Goal: Task Accomplishment & Management: Use online tool/utility

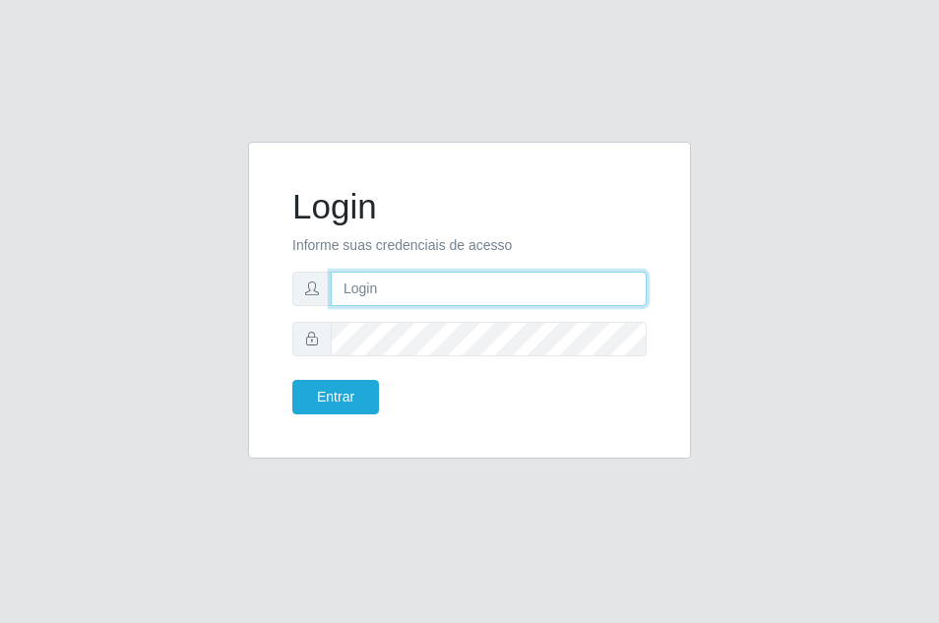
click at [394, 293] on input "text" at bounding box center [489, 289] width 316 height 34
type input "[PERSON_NAME]@saullus"
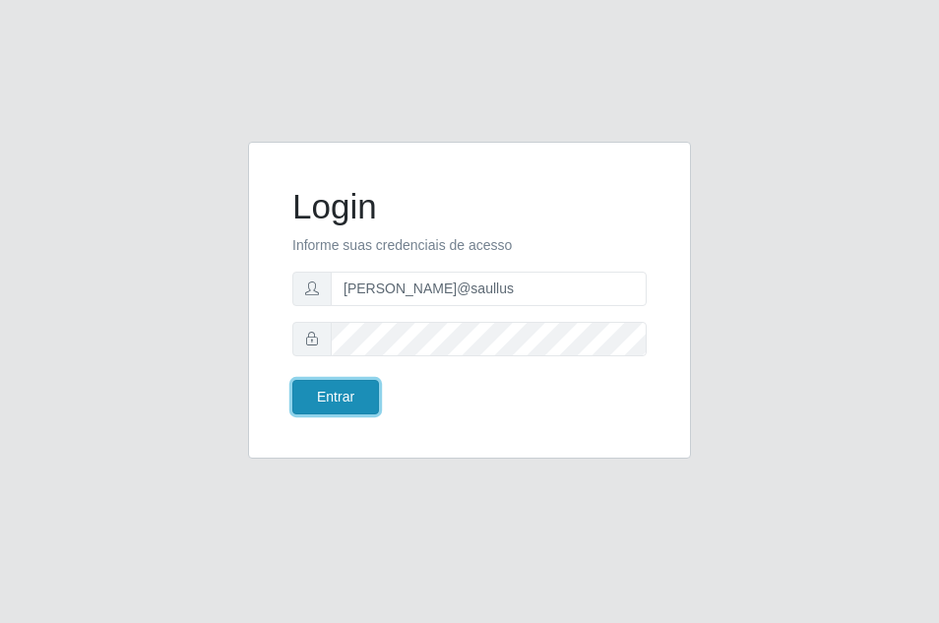
click at [348, 407] on button "Entrar" at bounding box center [335, 397] width 87 height 34
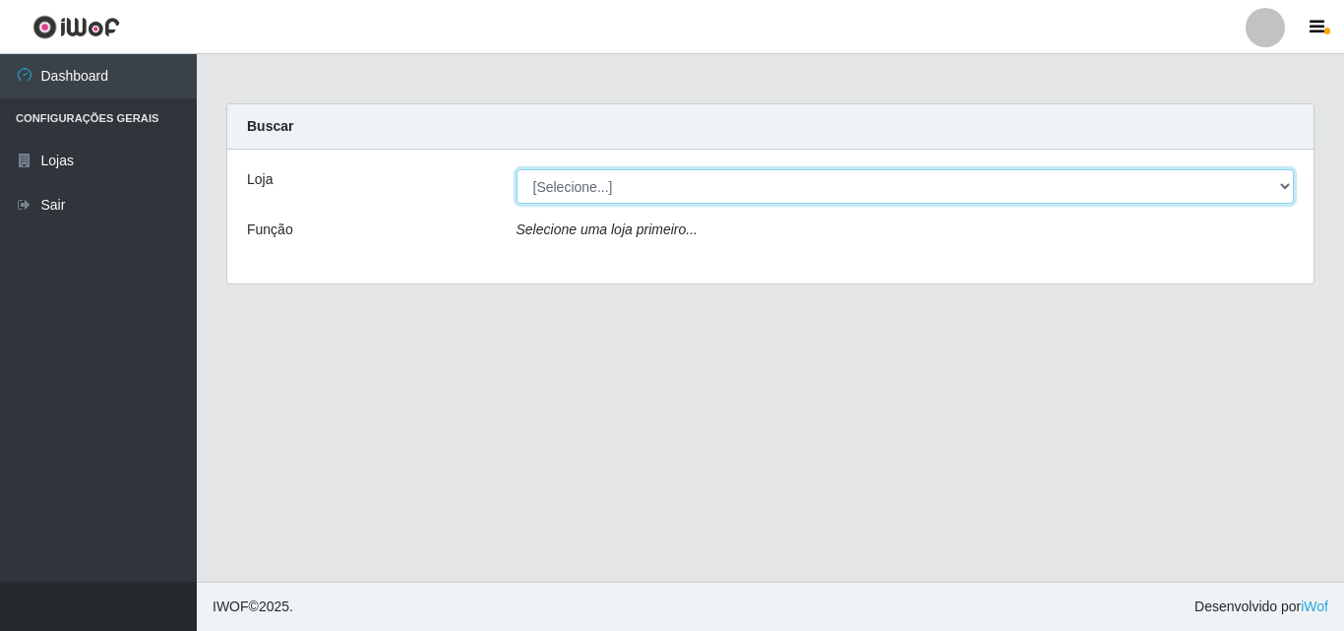
click at [938, 187] on select "[Selecione...] Saullus Supermercados" at bounding box center [906, 186] width 779 height 34
select select "423"
click at [517, 169] on select "[Selecione...] Saullus Supermercados" at bounding box center [906, 186] width 779 height 34
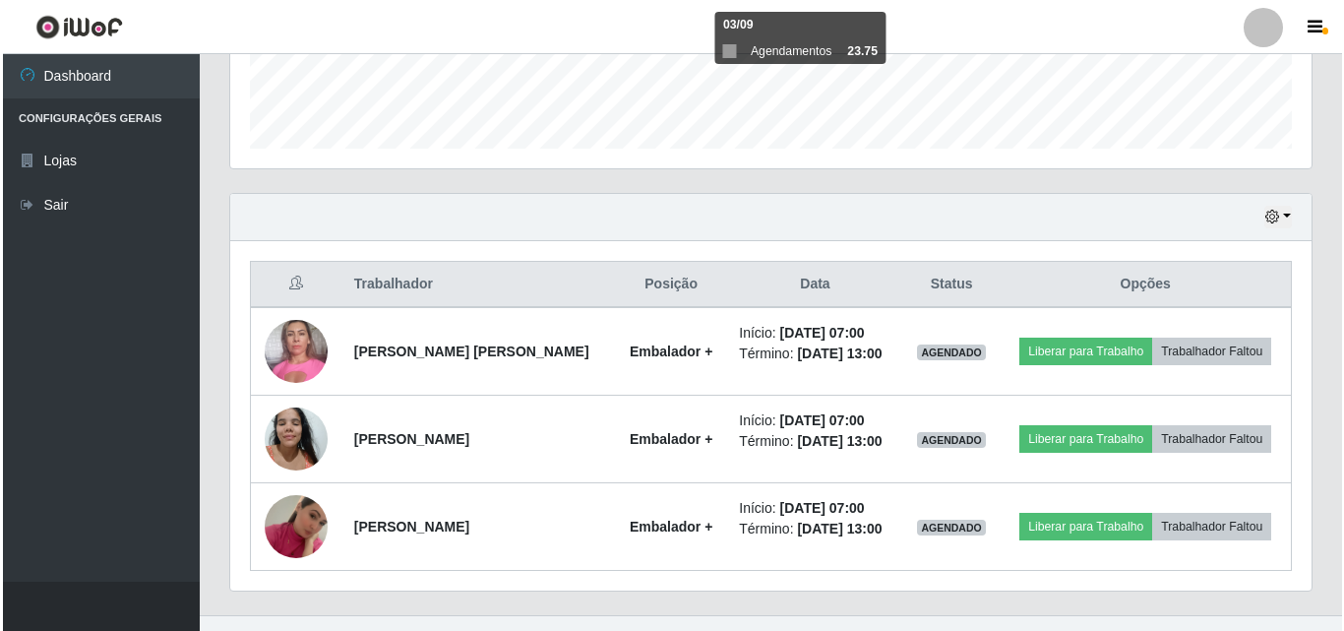
scroll to position [589, 0]
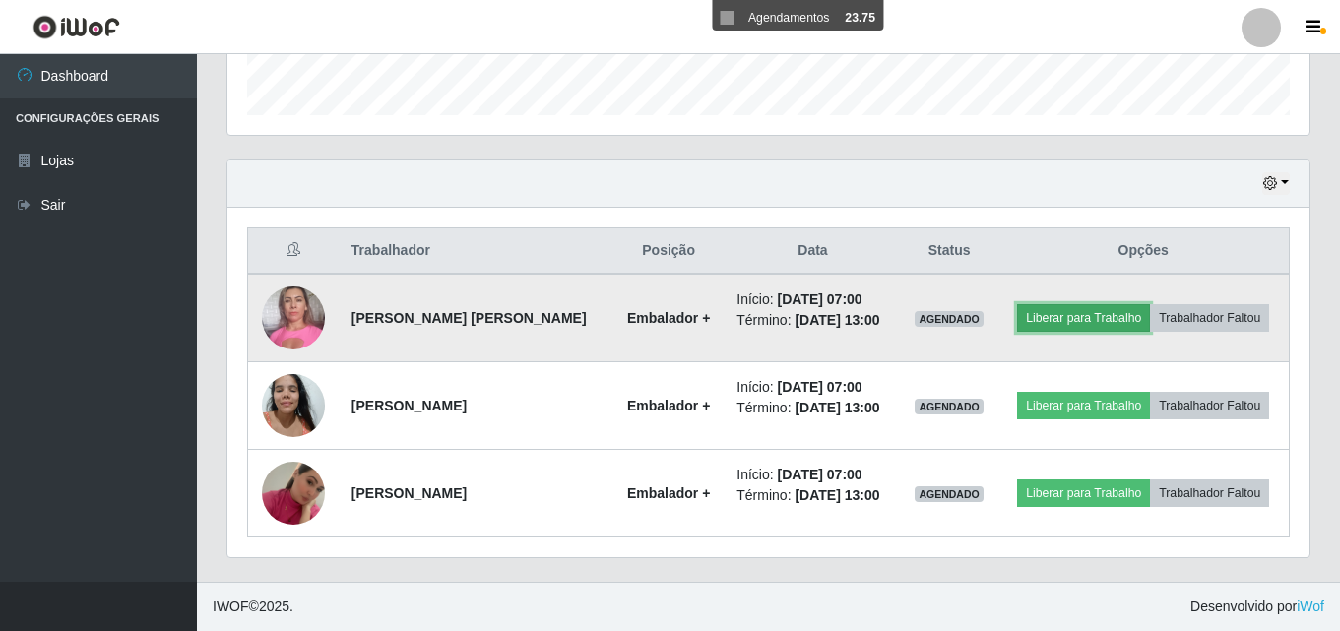
click at [938, 320] on button "Liberar para Trabalho" at bounding box center [1083, 318] width 133 height 28
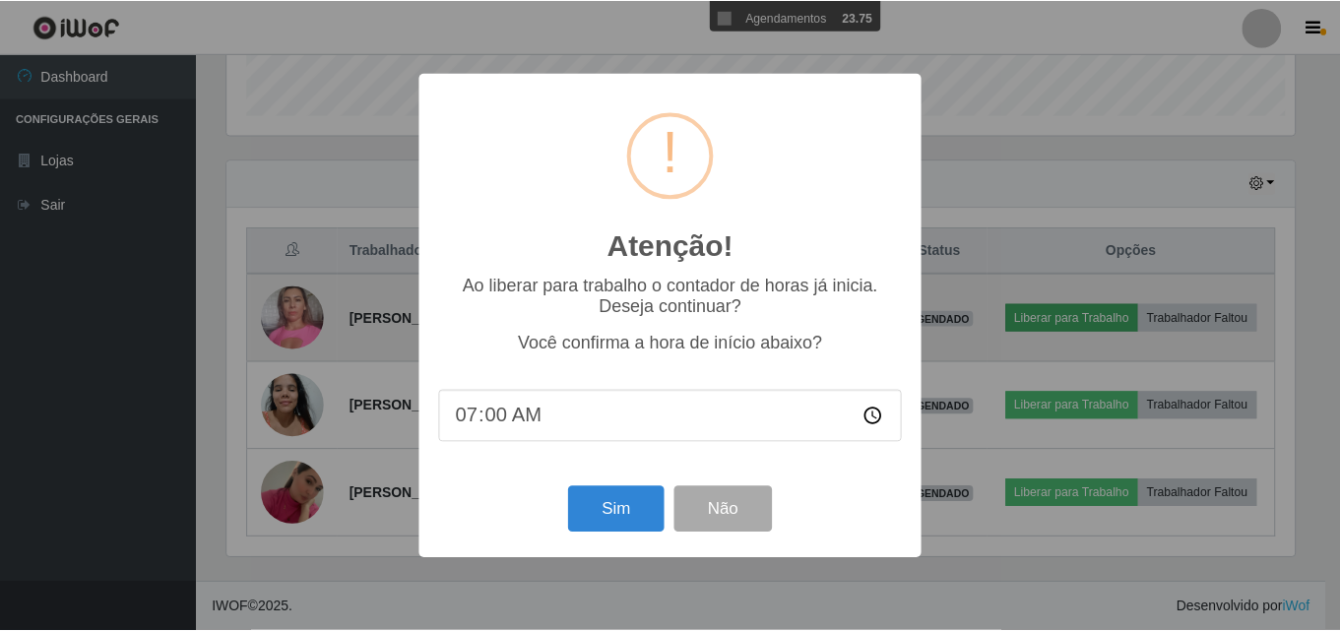
scroll to position [408, 1072]
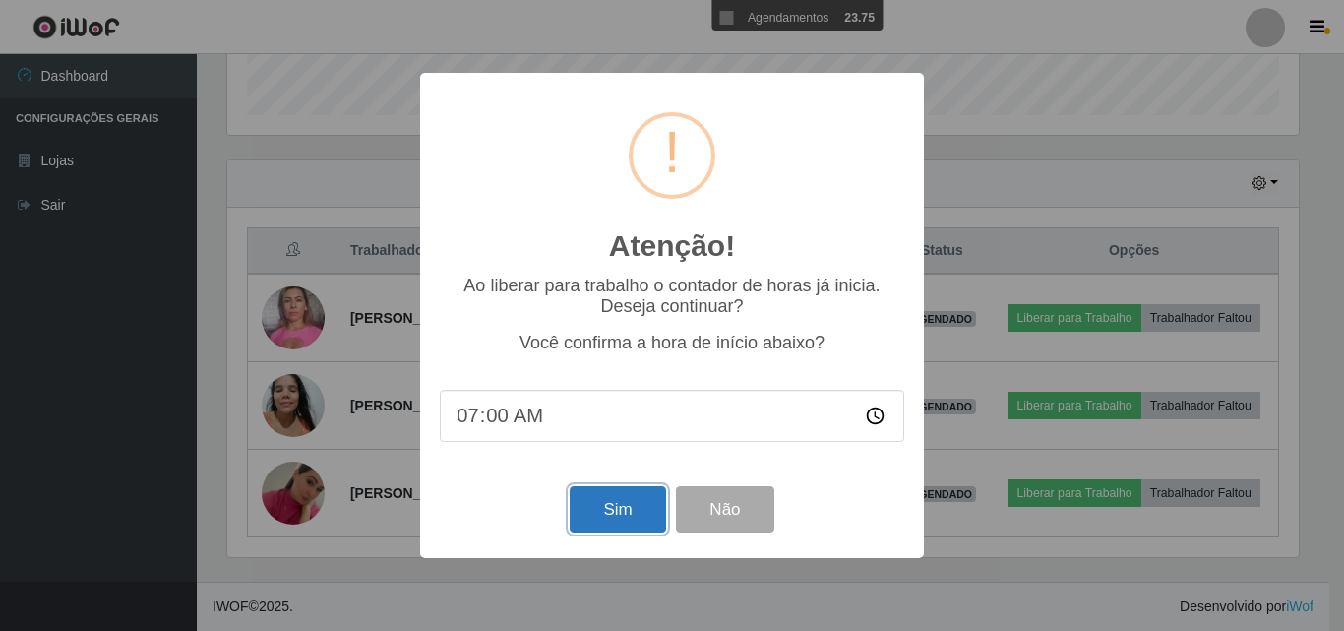
click at [602, 518] on button "Sim" at bounding box center [617, 509] width 95 height 46
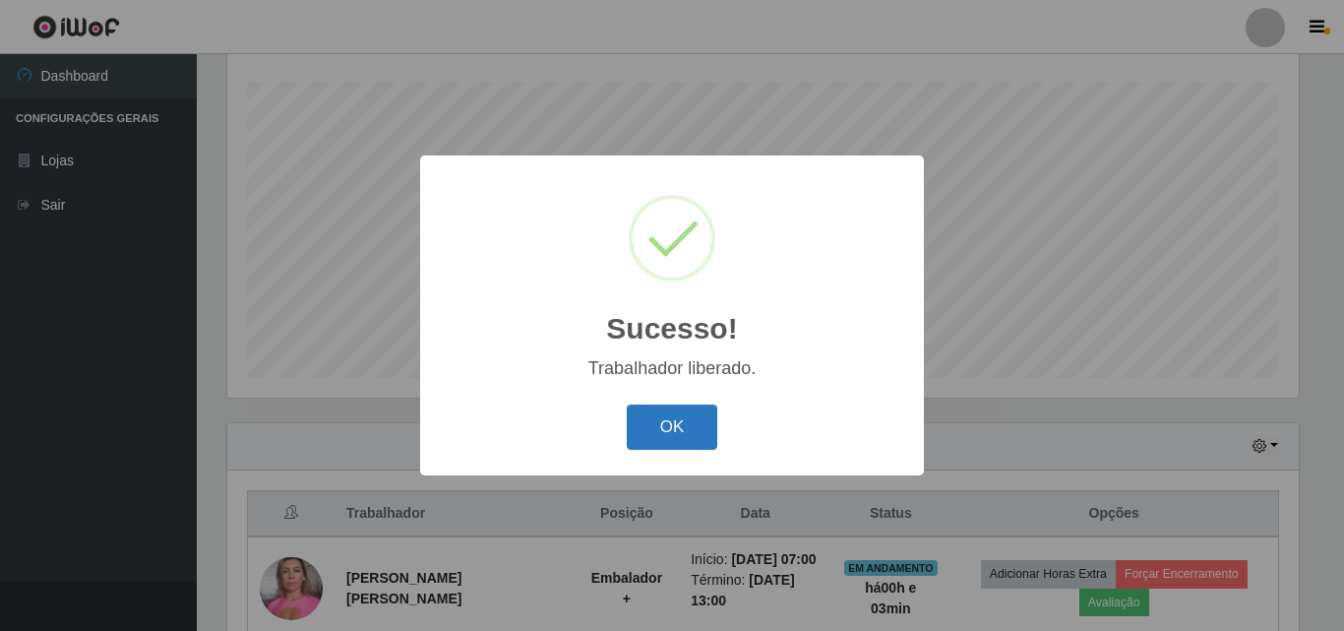
click at [690, 441] on button "OK" at bounding box center [673, 428] width 92 height 46
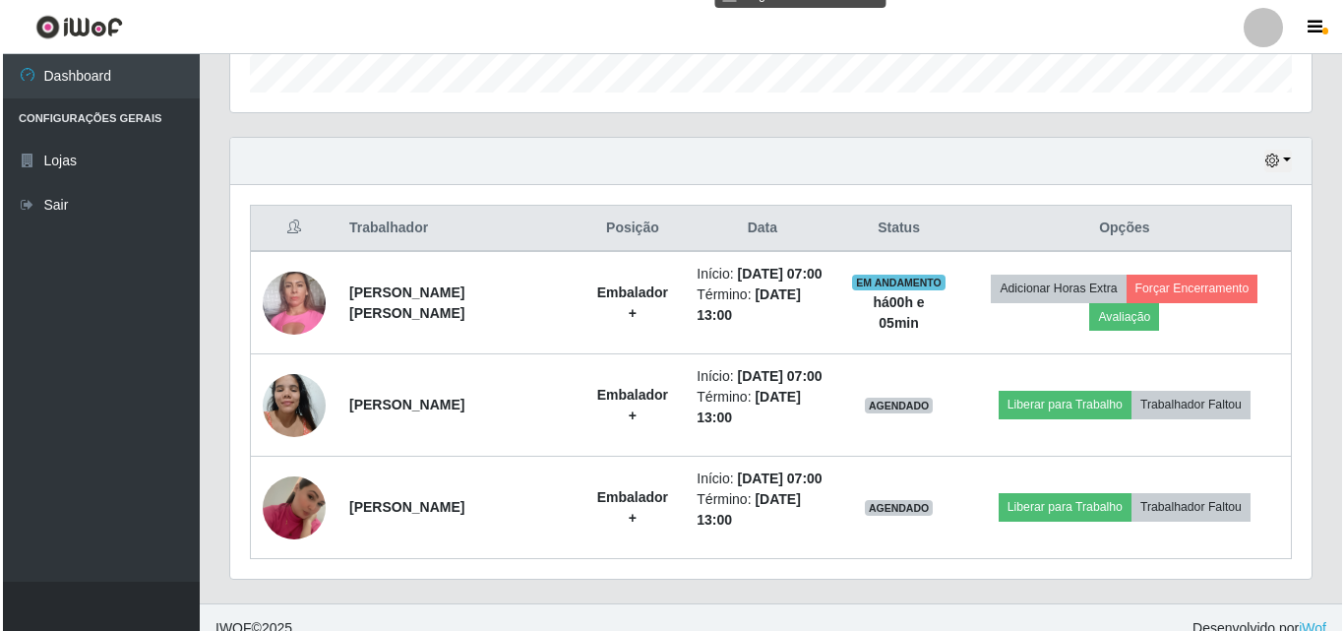
scroll to position [633, 0]
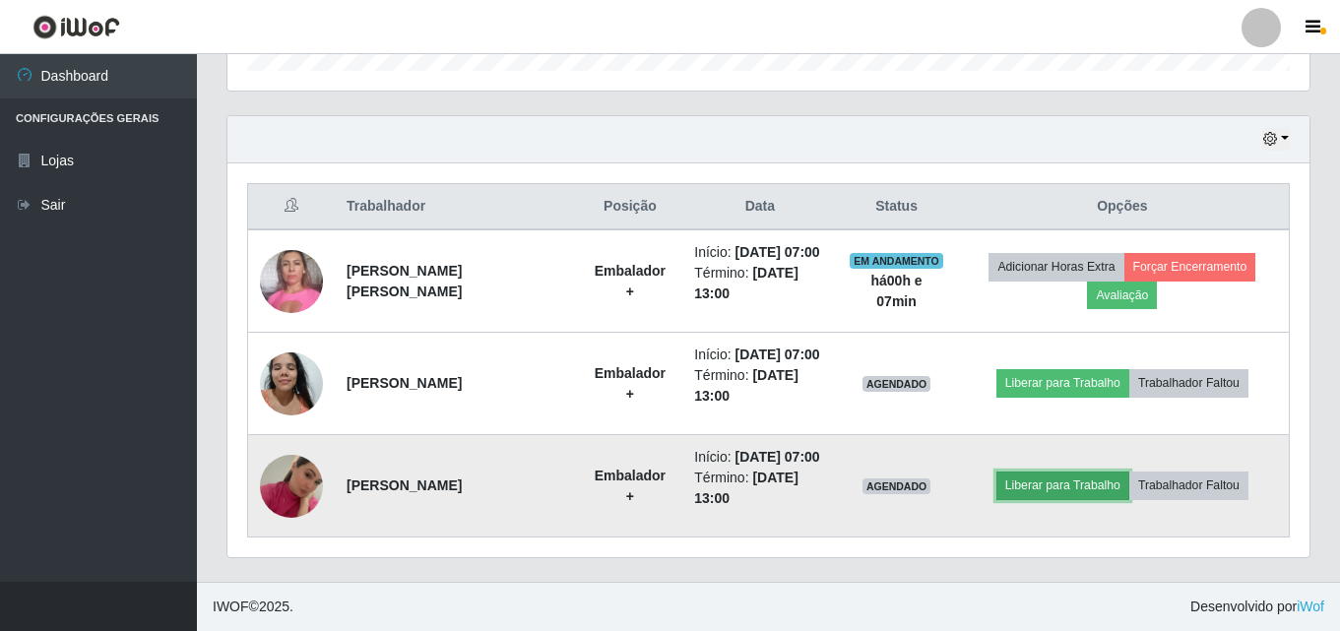
click at [938, 486] on button "Liberar para Trabalho" at bounding box center [1062, 485] width 133 height 28
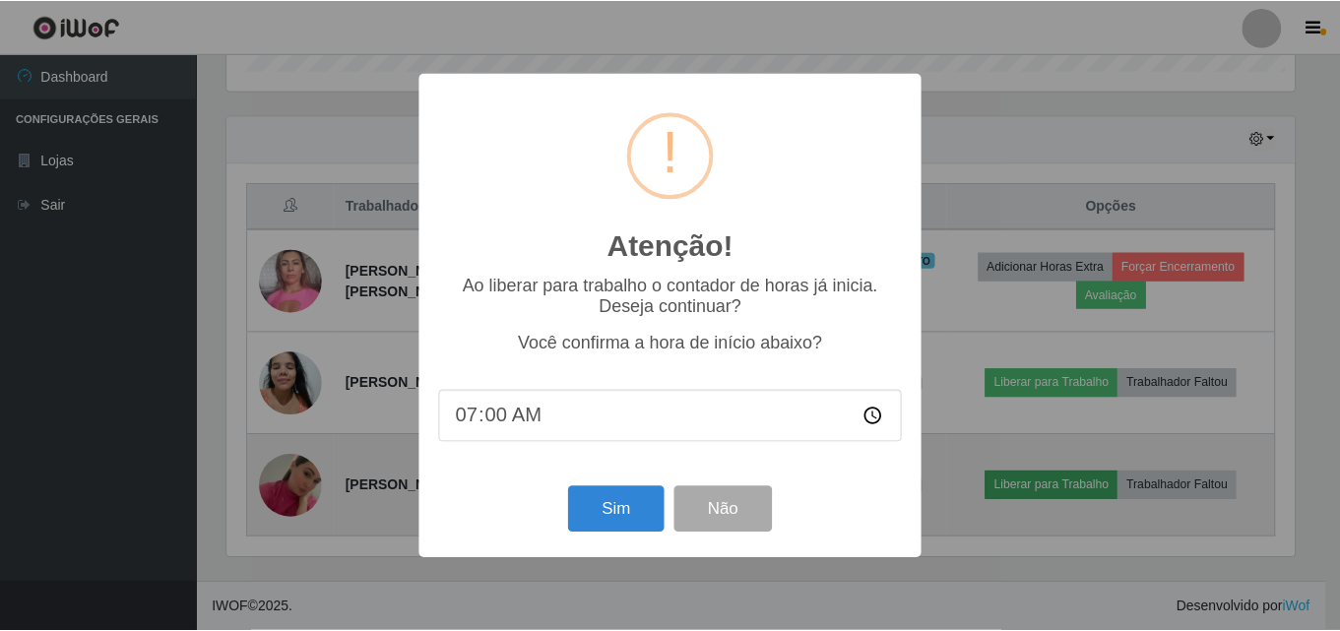
scroll to position [408, 1072]
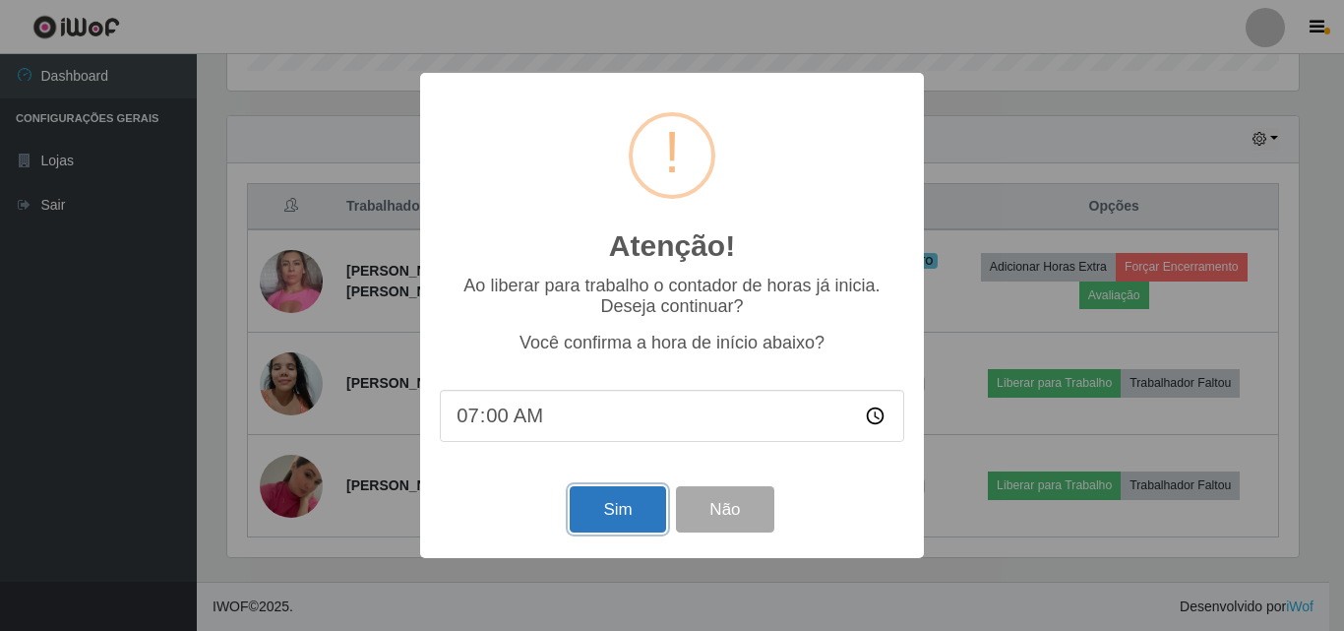
click at [640, 513] on button "Sim" at bounding box center [617, 509] width 95 height 46
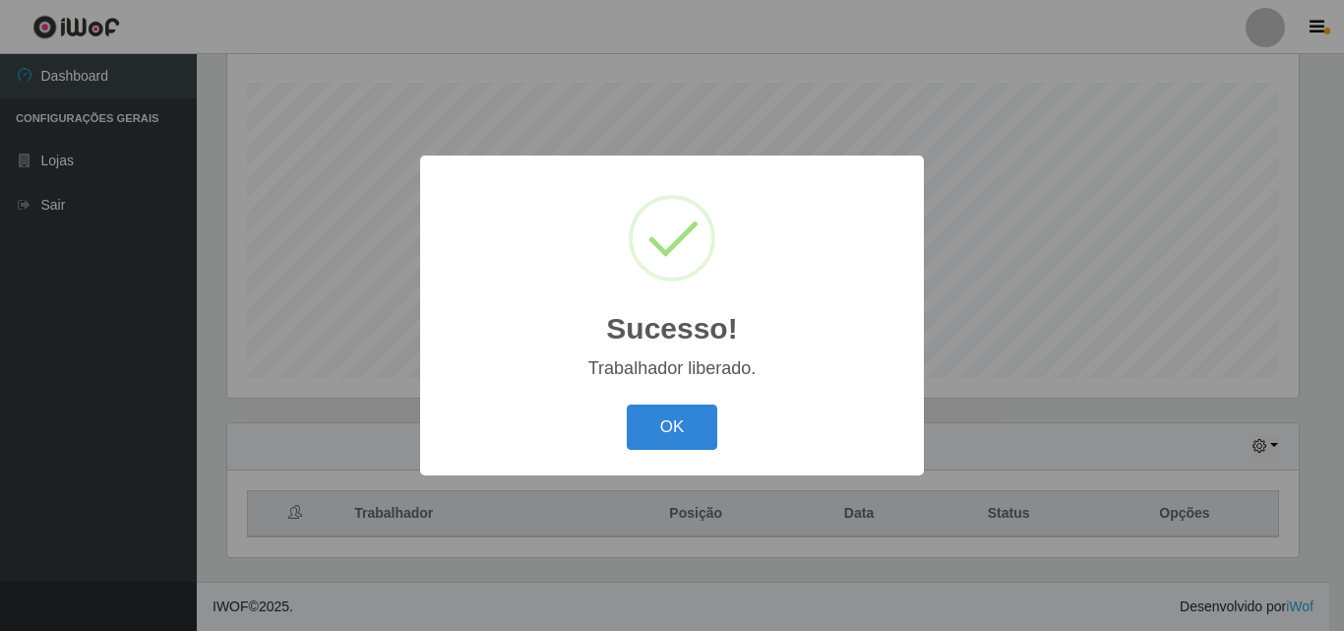
click at [316, 393] on div "Sucesso! × Trabalhador liberado. OK Cancel" at bounding box center [672, 315] width 1344 height 631
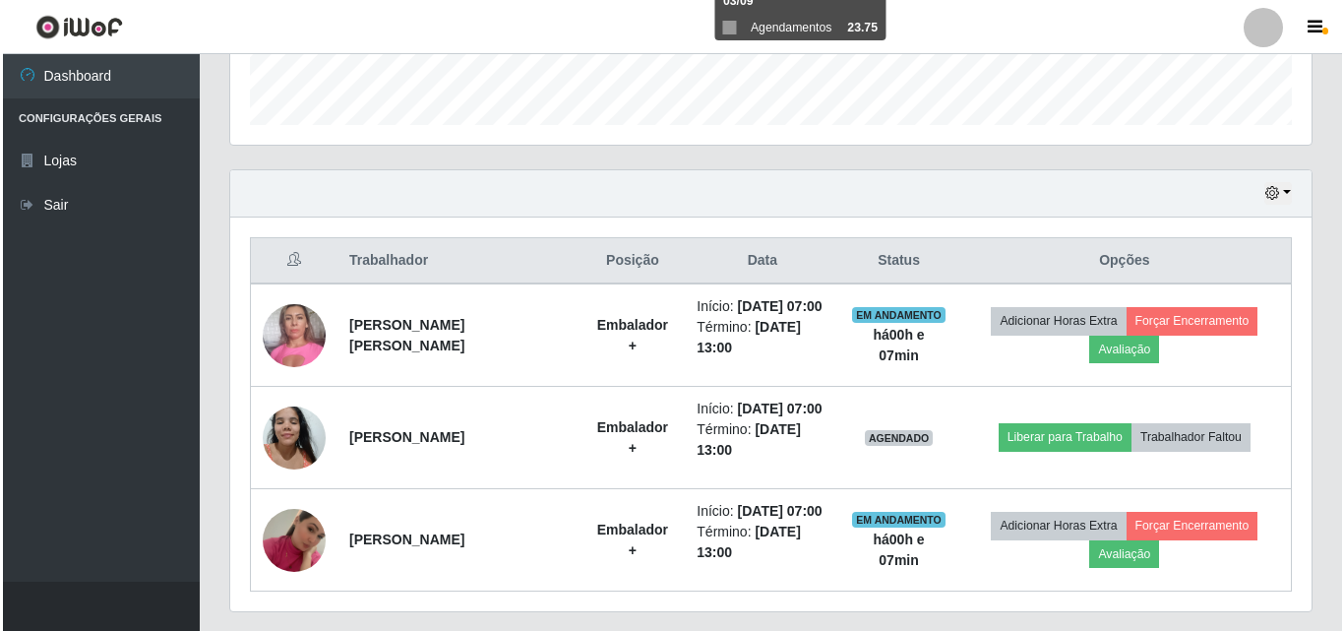
scroll to position [633, 0]
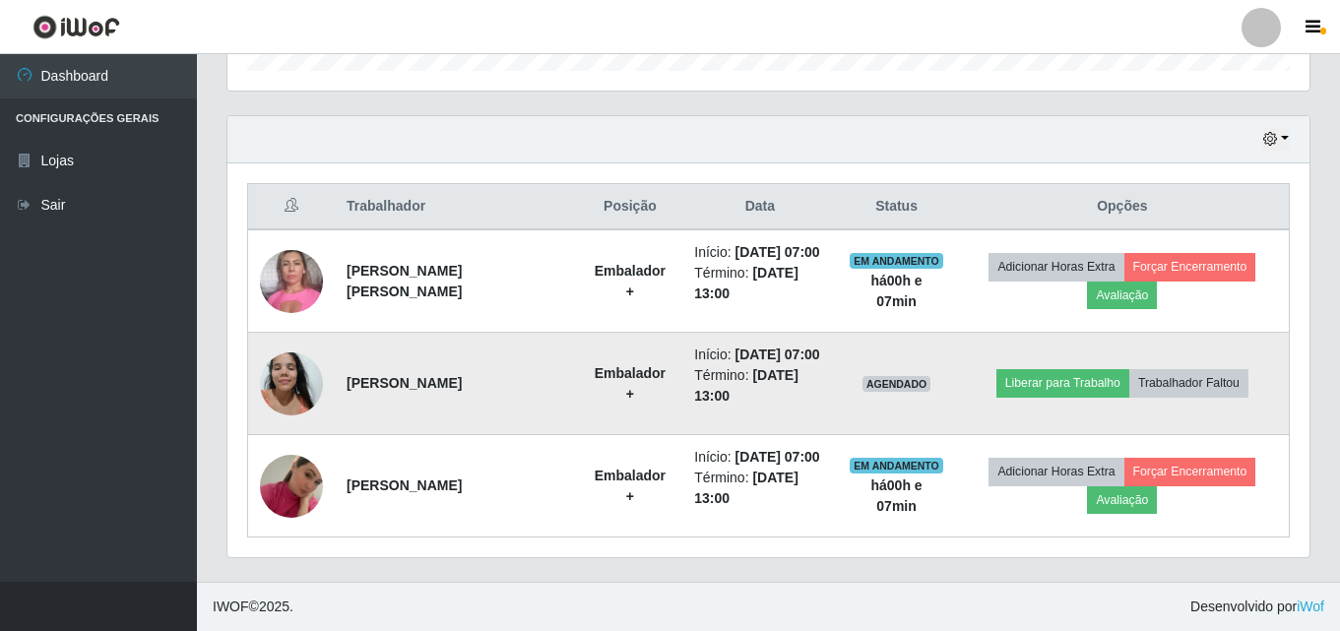
click at [287, 398] on img at bounding box center [291, 384] width 63 height 84
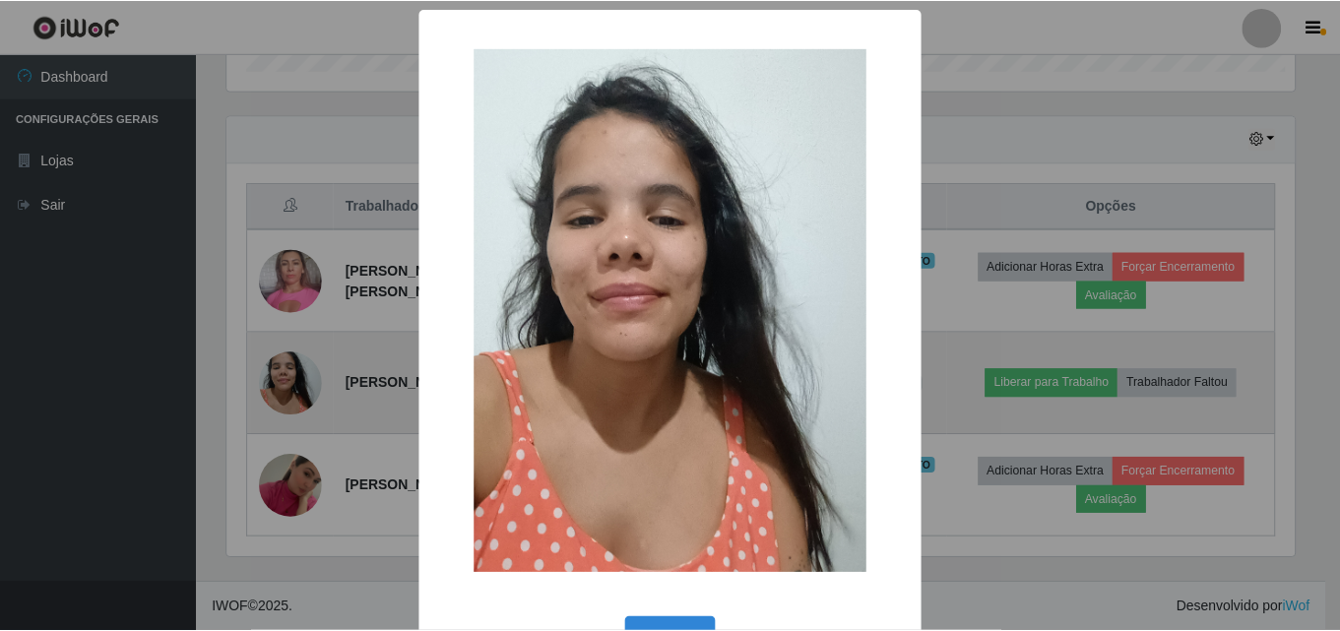
scroll to position [408, 1072]
click at [287, 398] on div "× OK Cancel" at bounding box center [672, 315] width 1344 height 631
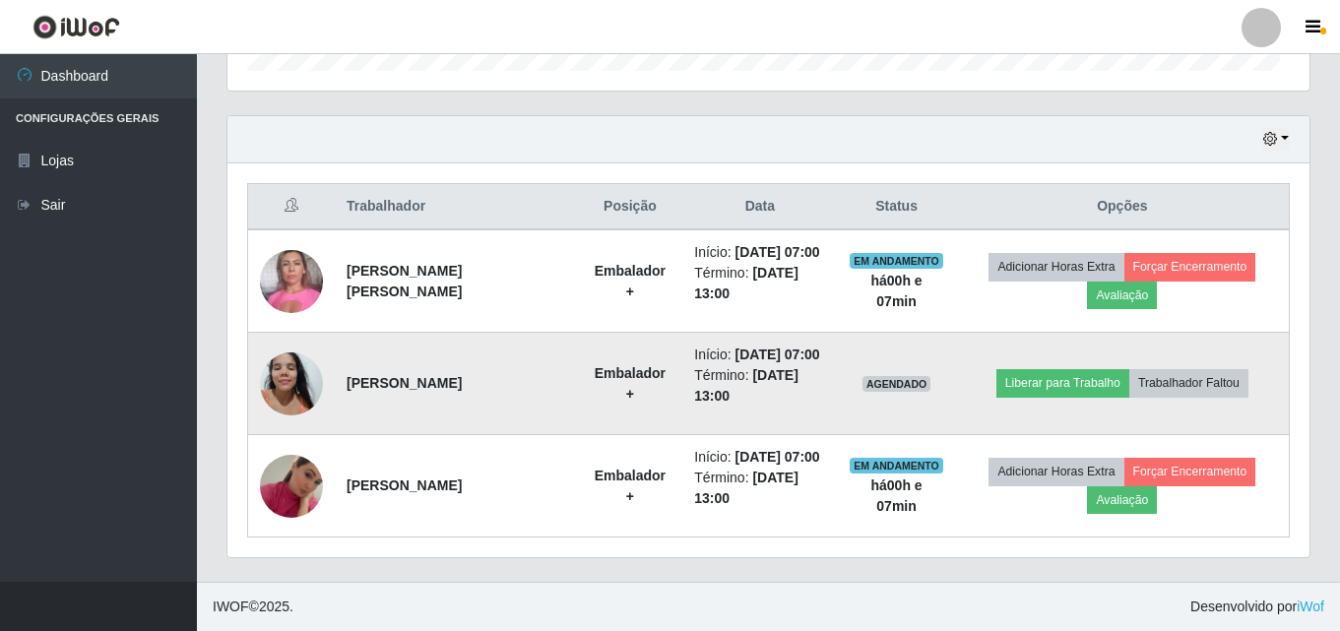
scroll to position [408, 1082]
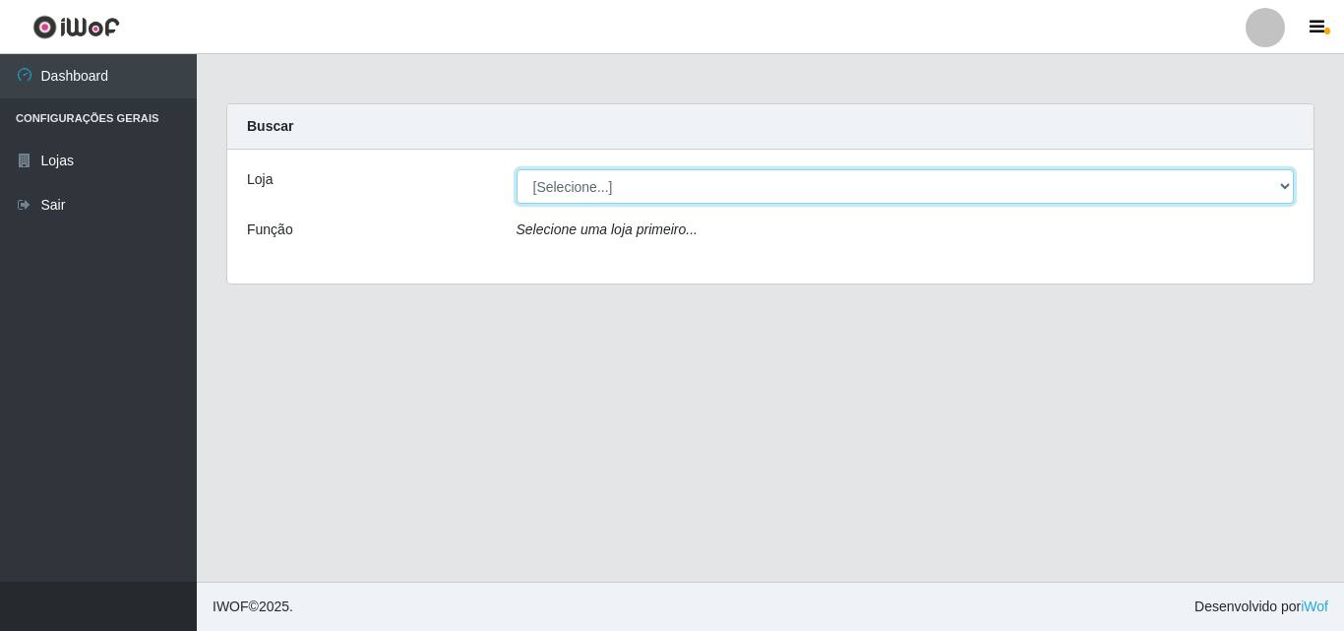
click at [1278, 183] on select "[Selecione...] Saullus Supermercados" at bounding box center [906, 186] width 779 height 34
select select "423"
click at [517, 169] on select "[Selecione...] Saullus Supermercados" at bounding box center [906, 186] width 779 height 34
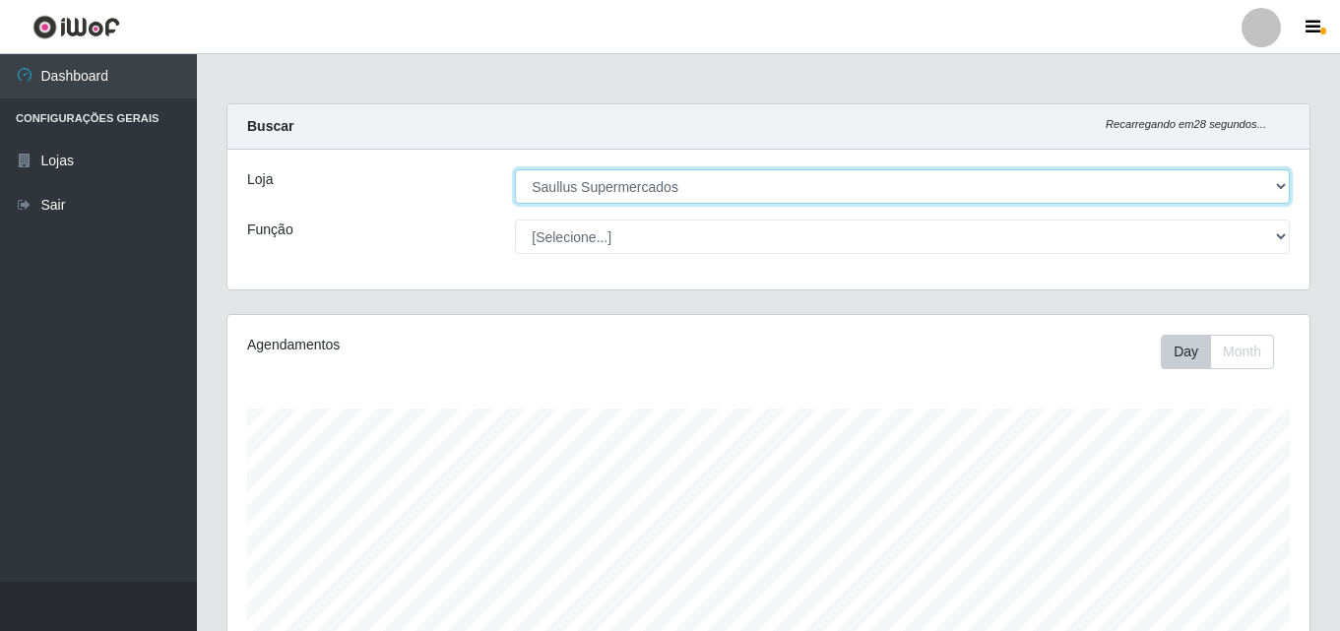
scroll to position [633, 0]
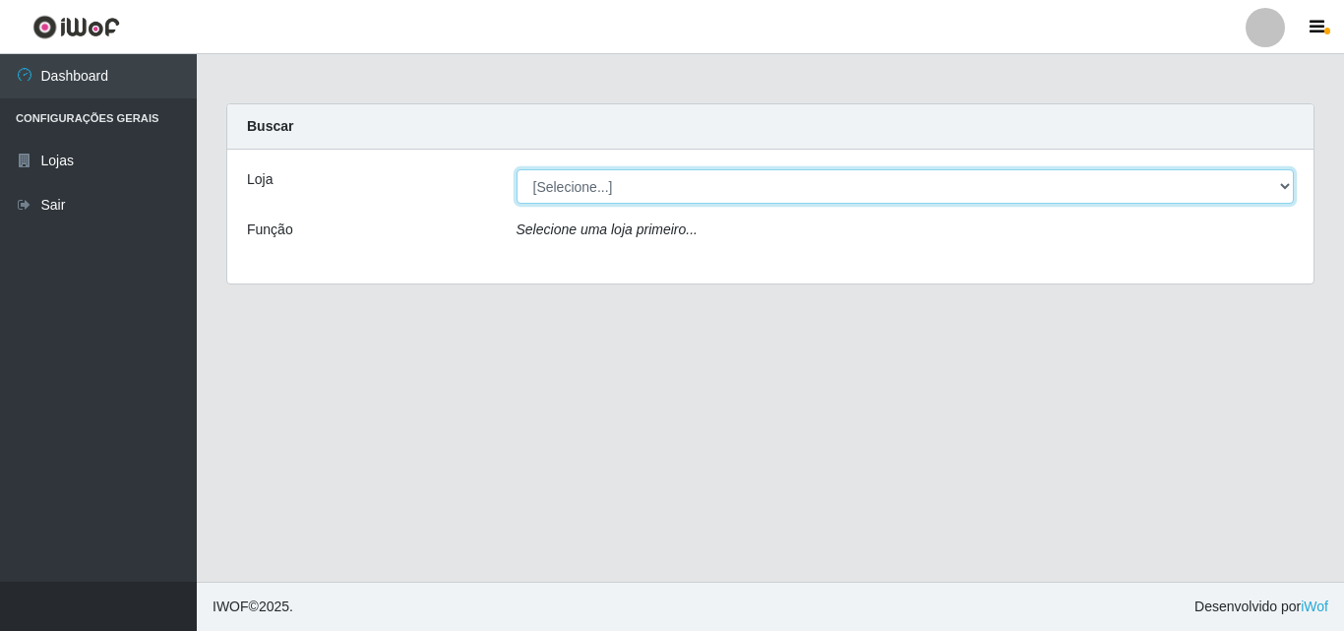
click at [1278, 184] on select "[Selecione...] Saullus Supermercados" at bounding box center [906, 186] width 779 height 34
select select "423"
click at [517, 169] on select "[Selecione...] Saullus Supermercados" at bounding box center [906, 186] width 779 height 34
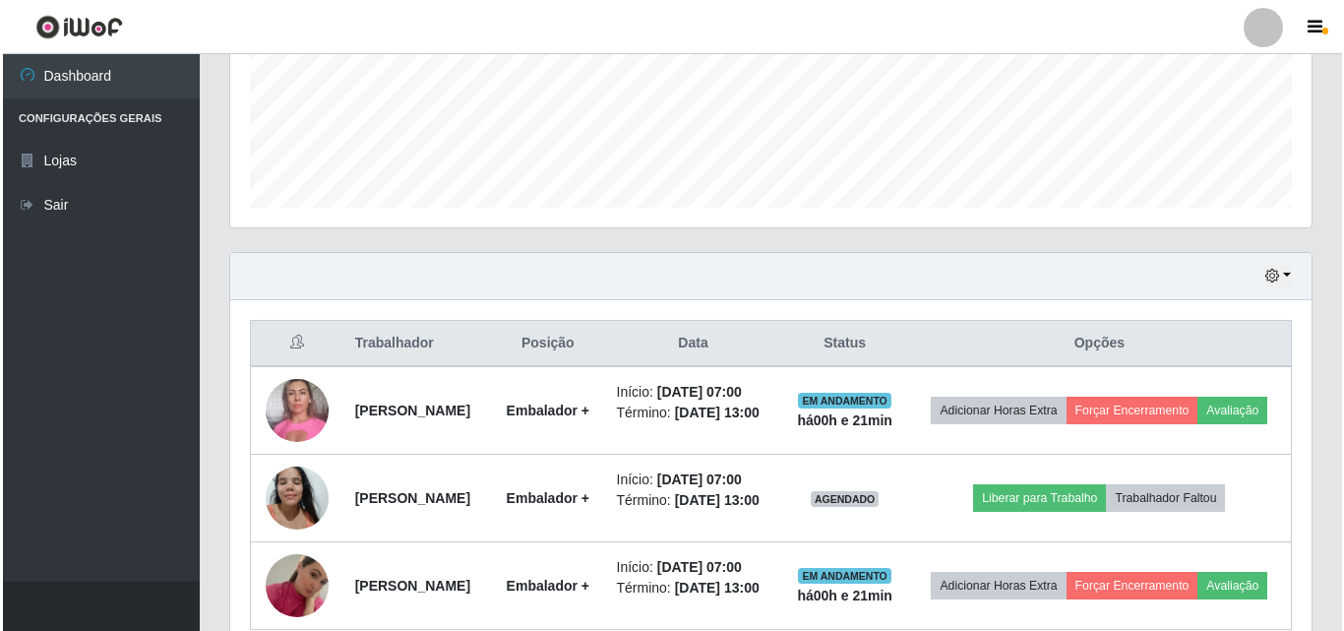
scroll to position [633, 0]
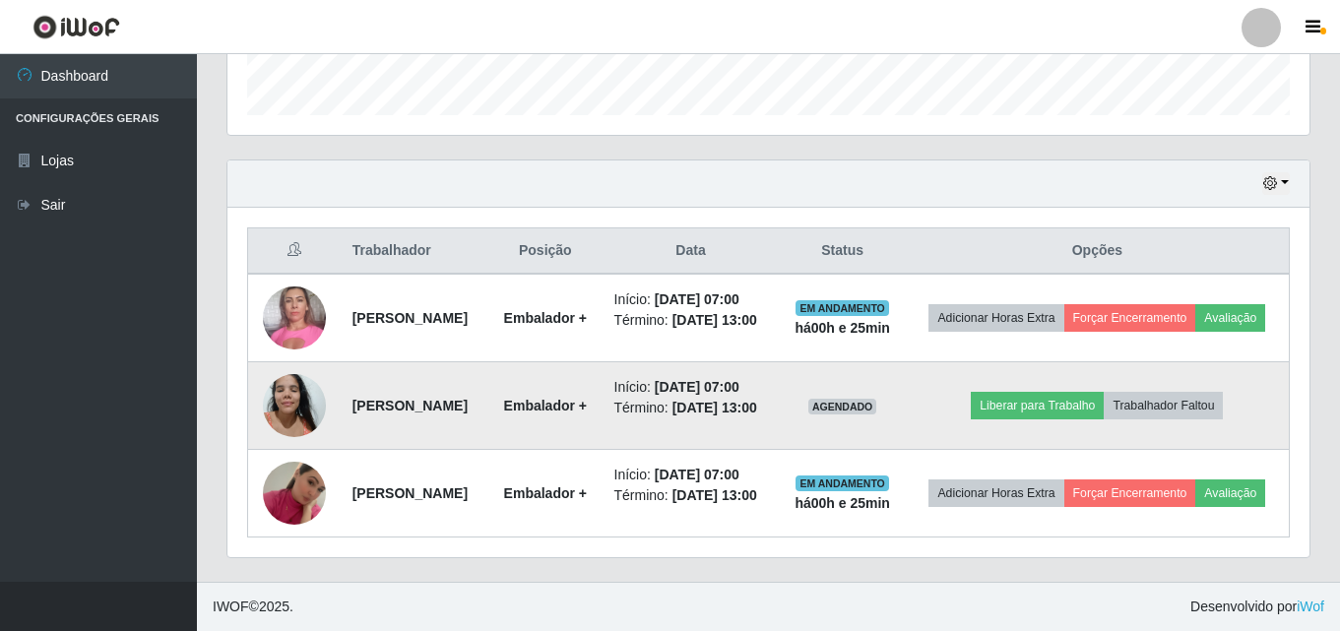
click at [315, 389] on img at bounding box center [294, 405] width 63 height 84
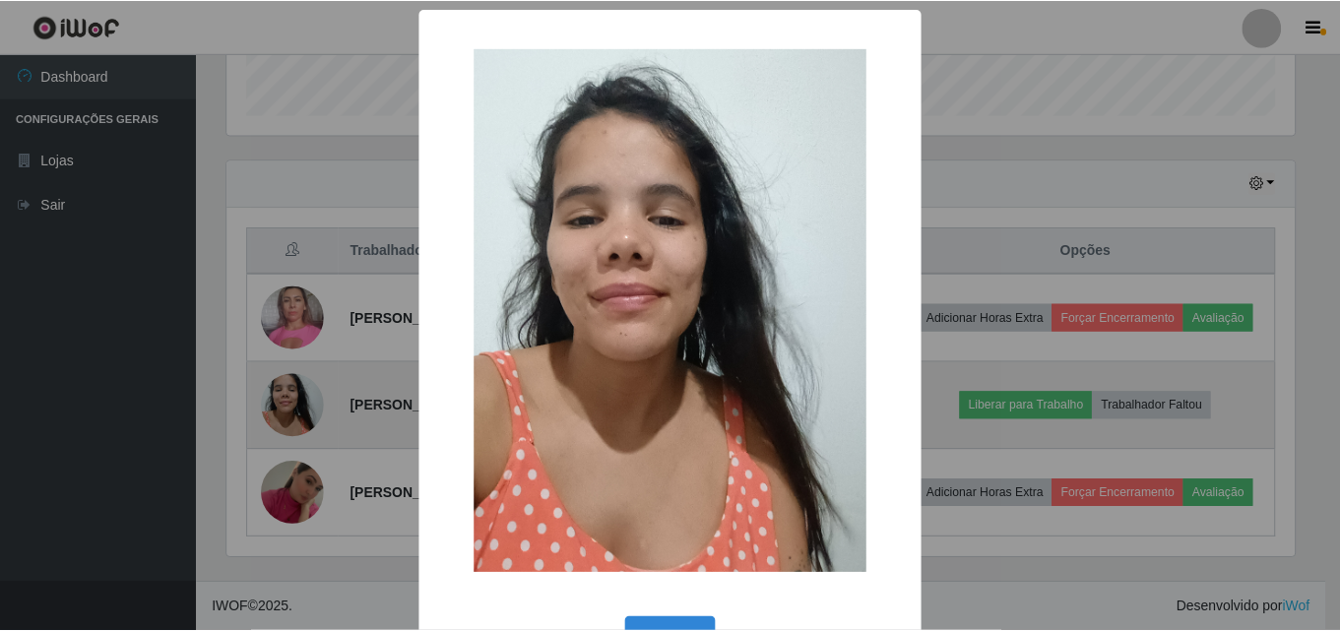
scroll to position [408, 1072]
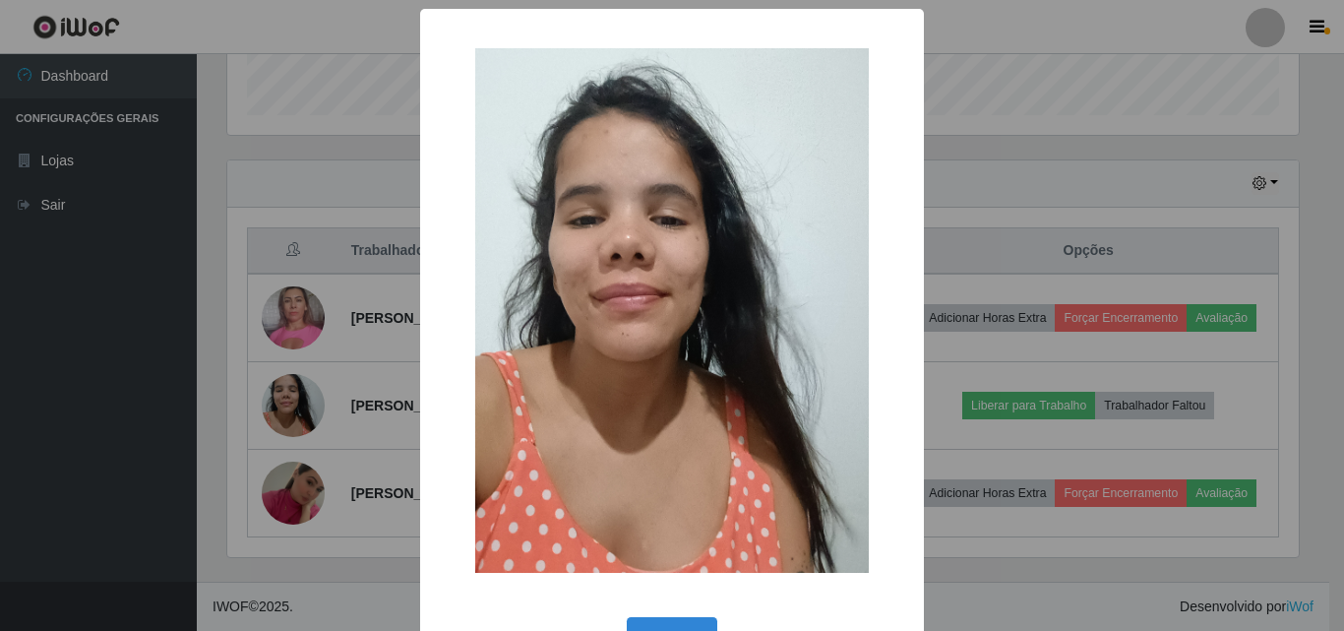
click at [10, 310] on div "× OK Cancel" at bounding box center [672, 315] width 1344 height 631
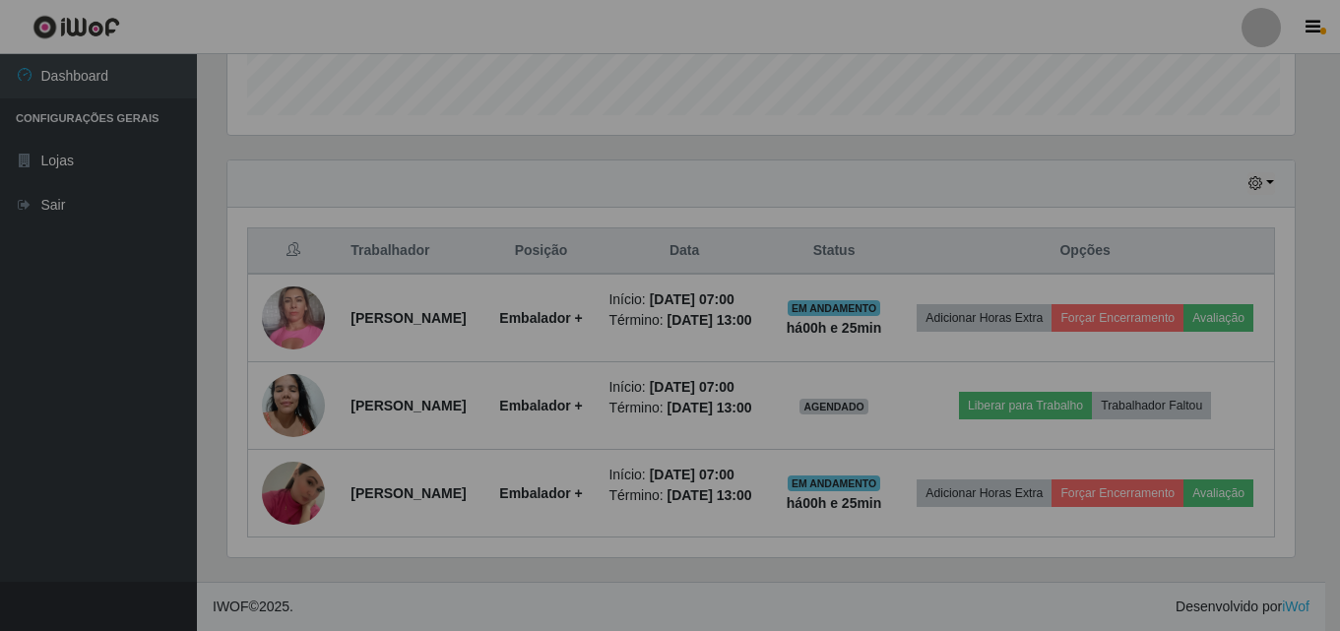
scroll to position [408, 1082]
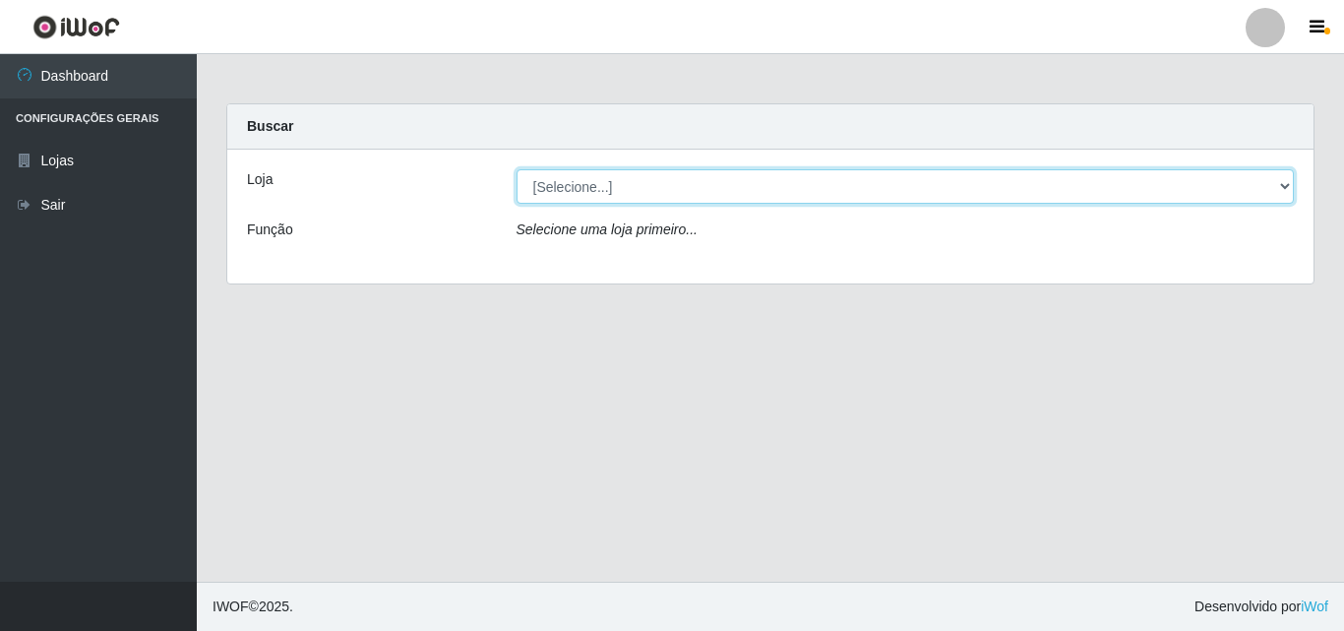
click at [1277, 184] on select "[Selecione...] Saullus Supermercados" at bounding box center [906, 186] width 779 height 34
select select "423"
click at [517, 169] on select "[Selecione...] Saullus Supermercados" at bounding box center [906, 186] width 779 height 34
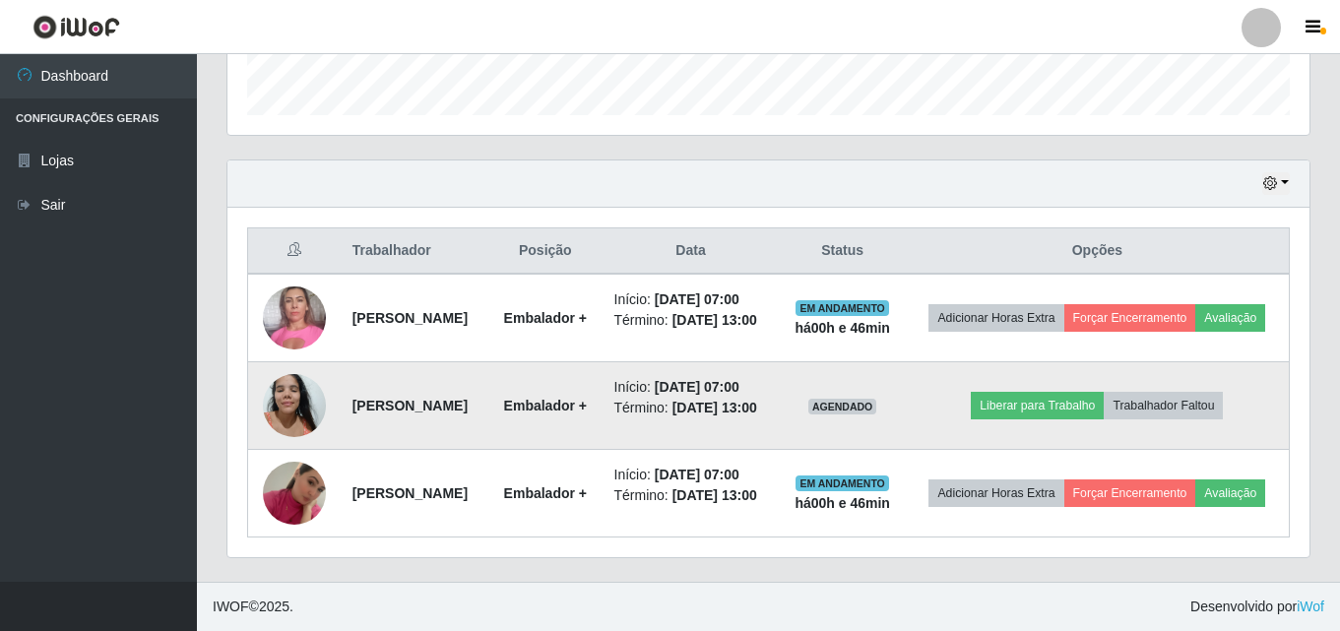
scroll to position [633, 0]
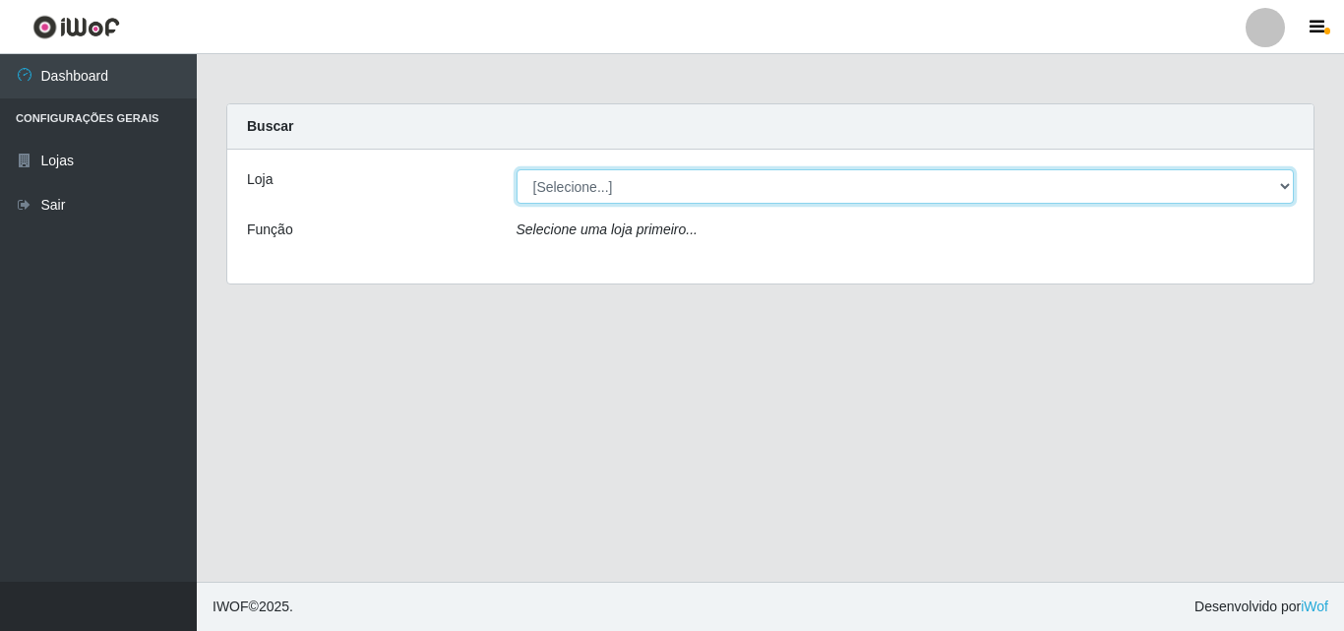
click at [1283, 190] on select "[Selecione...] Saullus Supermercados" at bounding box center [906, 186] width 779 height 34
select select "423"
click at [517, 169] on select "[Selecione...] Saullus Supermercados" at bounding box center [906, 186] width 779 height 34
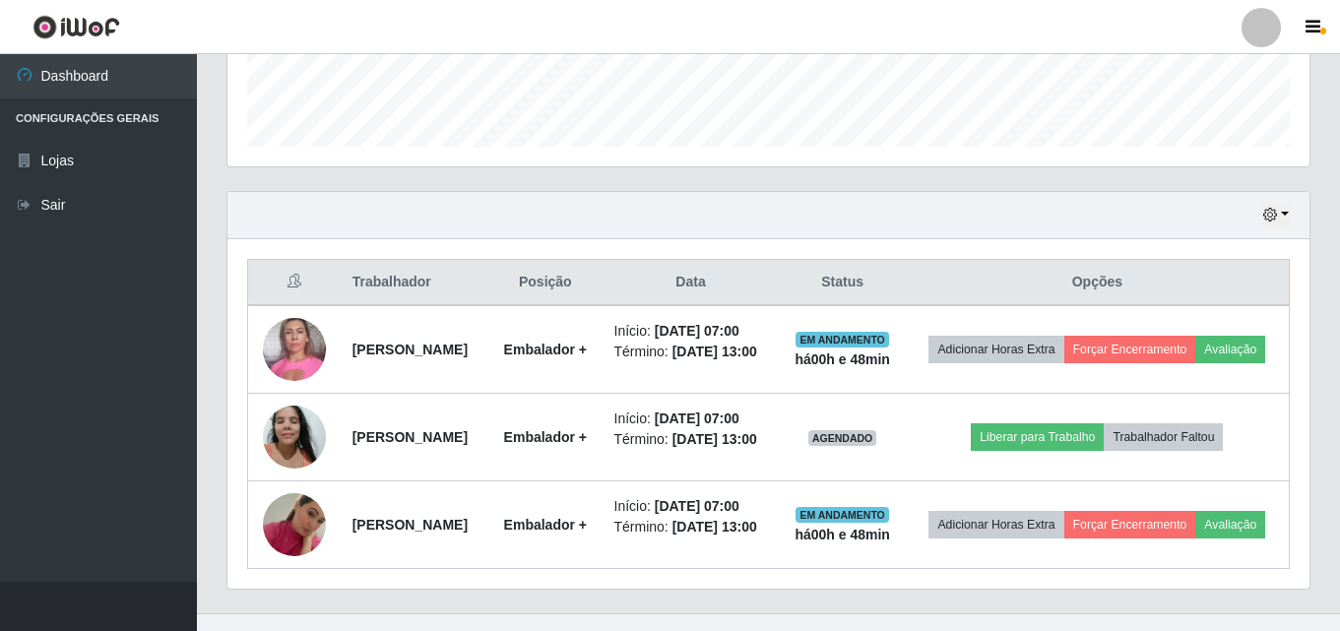
scroll to position [633, 0]
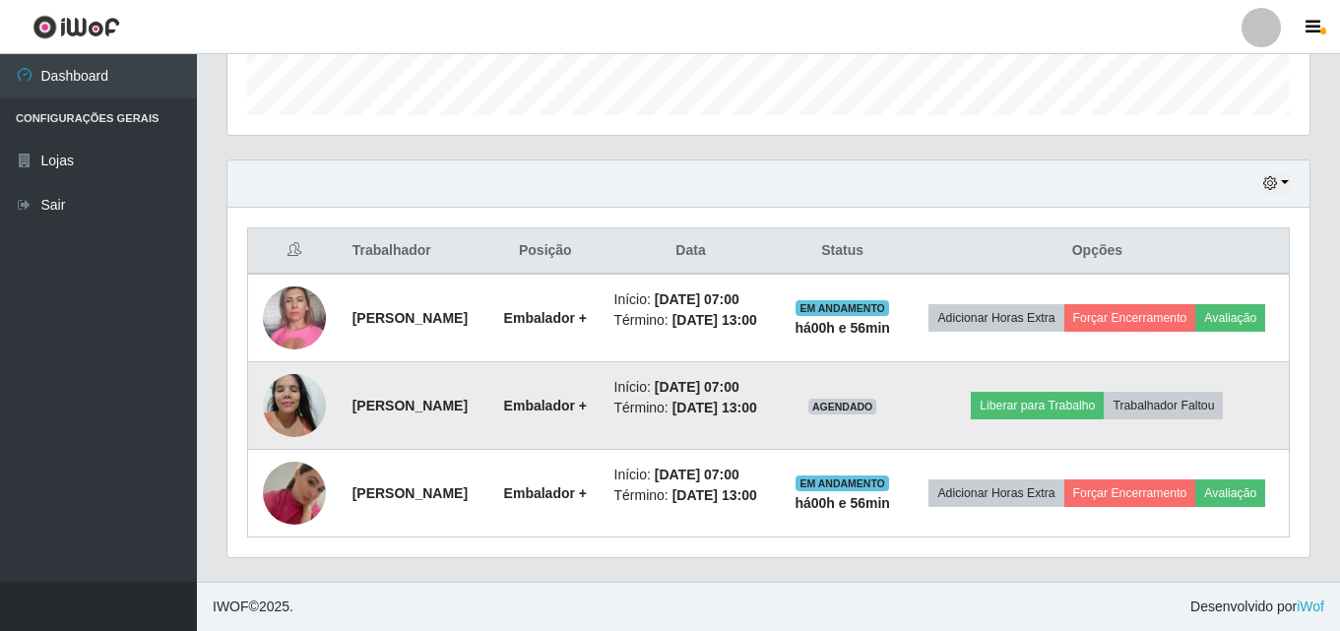
click at [308, 369] on img at bounding box center [294, 405] width 63 height 84
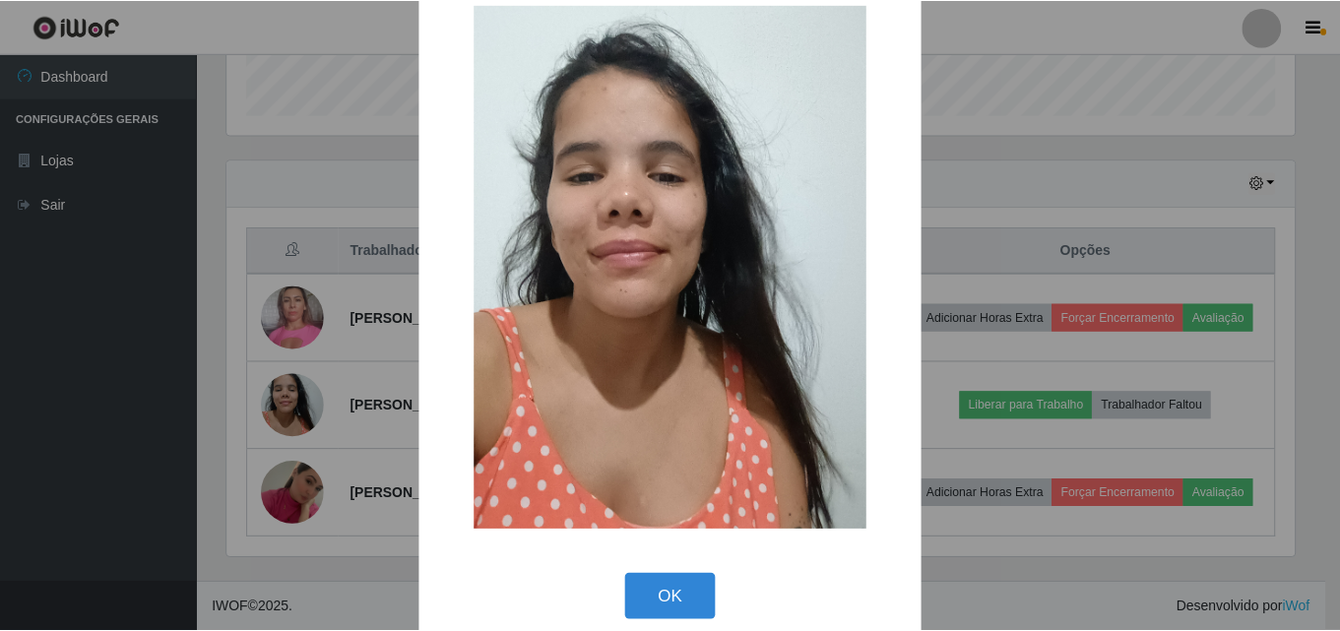
scroll to position [66, 0]
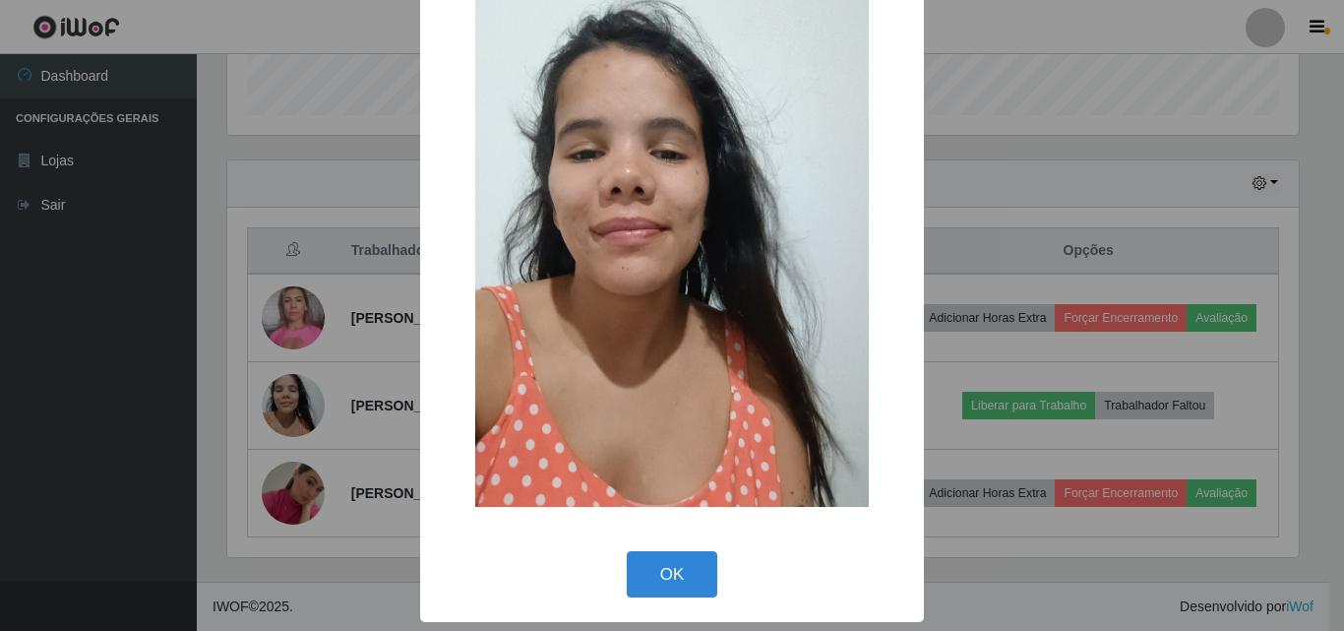
click at [292, 391] on div "× OK Cancel" at bounding box center [672, 315] width 1344 height 631
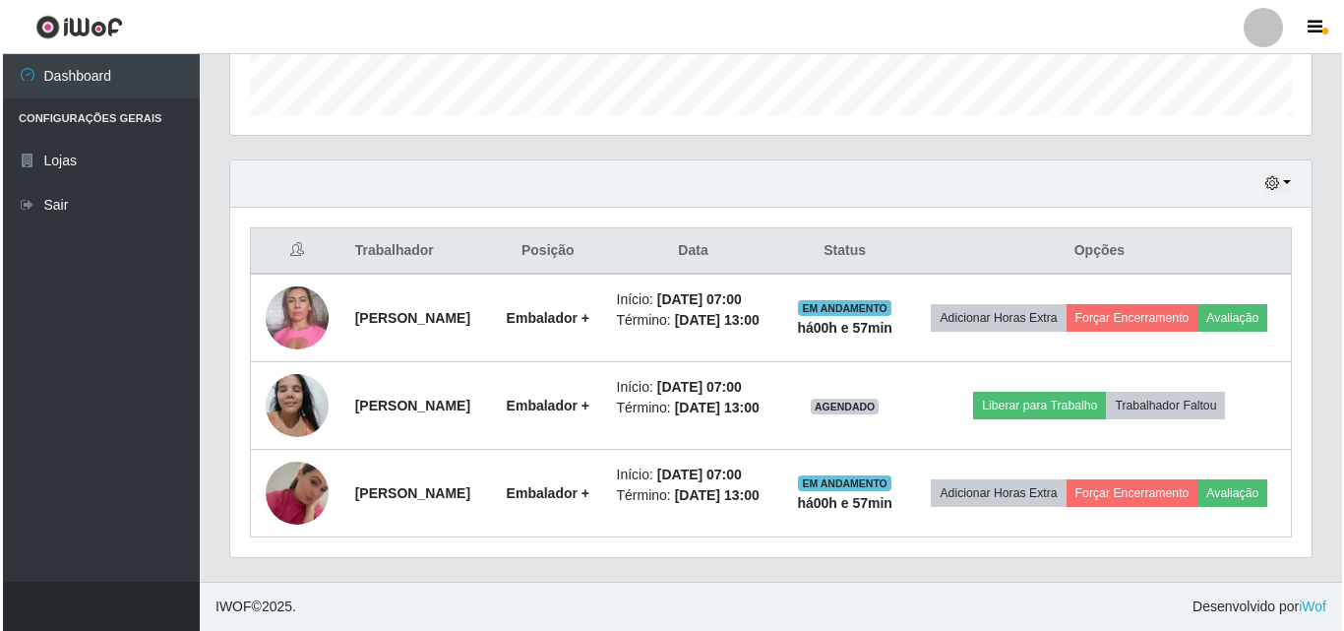
scroll to position [408, 1082]
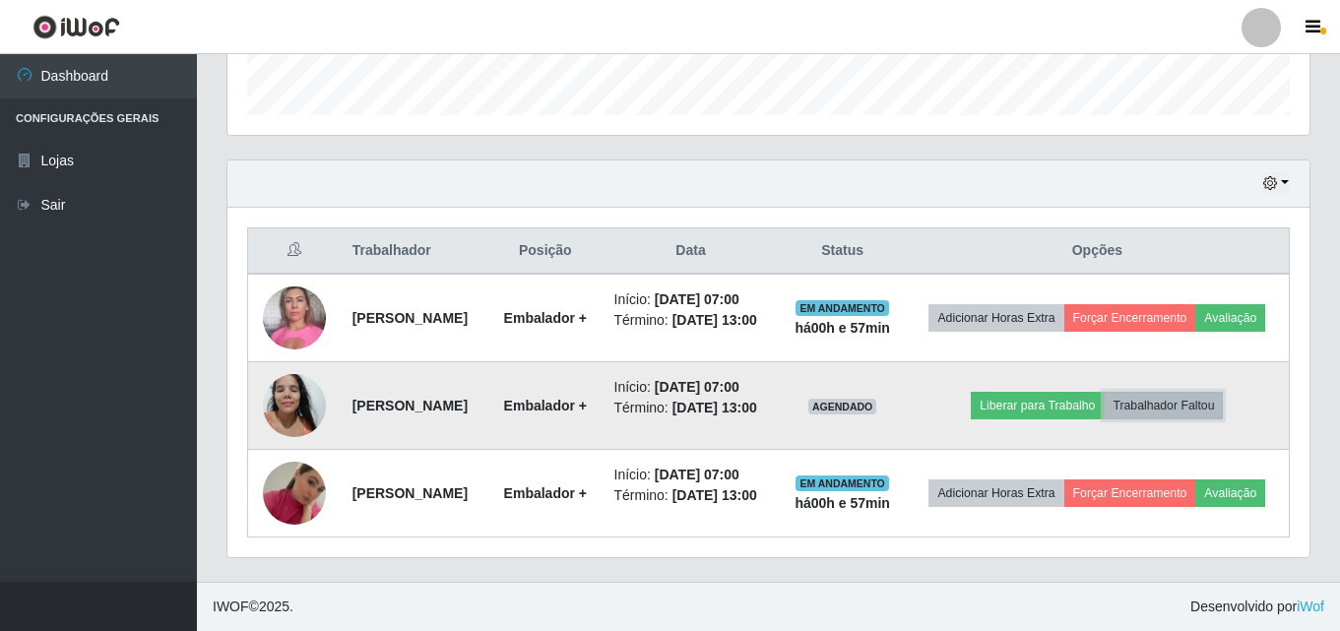
click at [1193, 392] on button "Trabalhador Faltou" at bounding box center [1162, 406] width 119 height 28
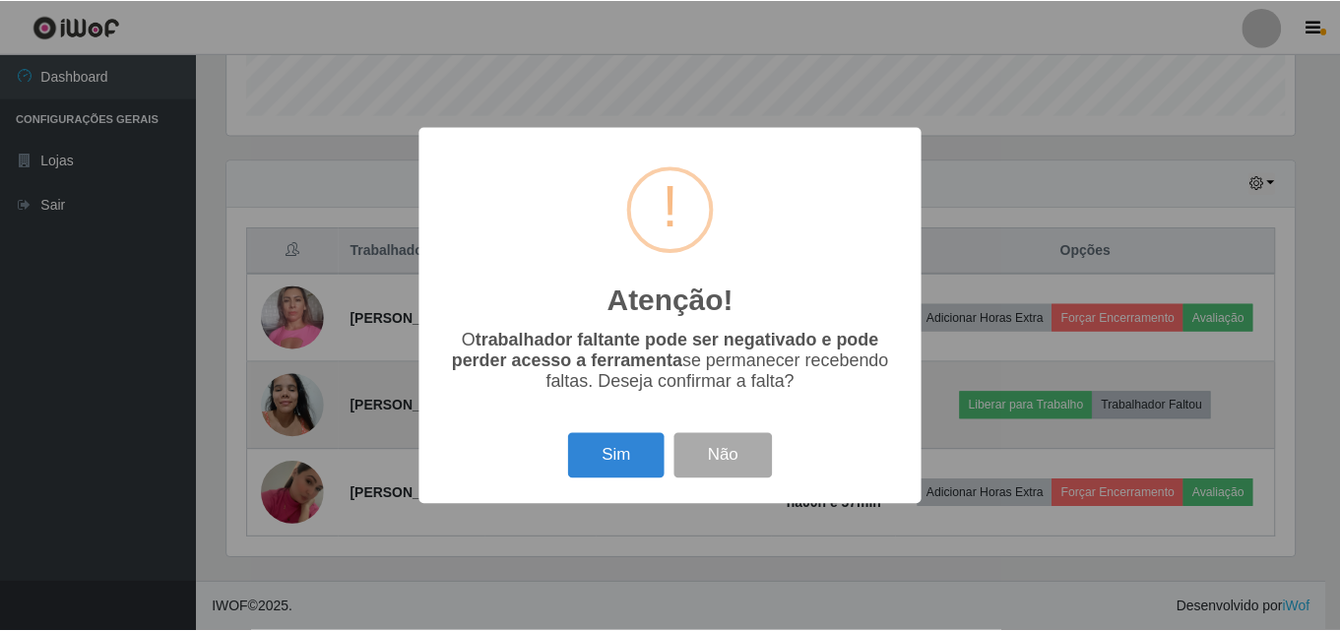
scroll to position [408, 1072]
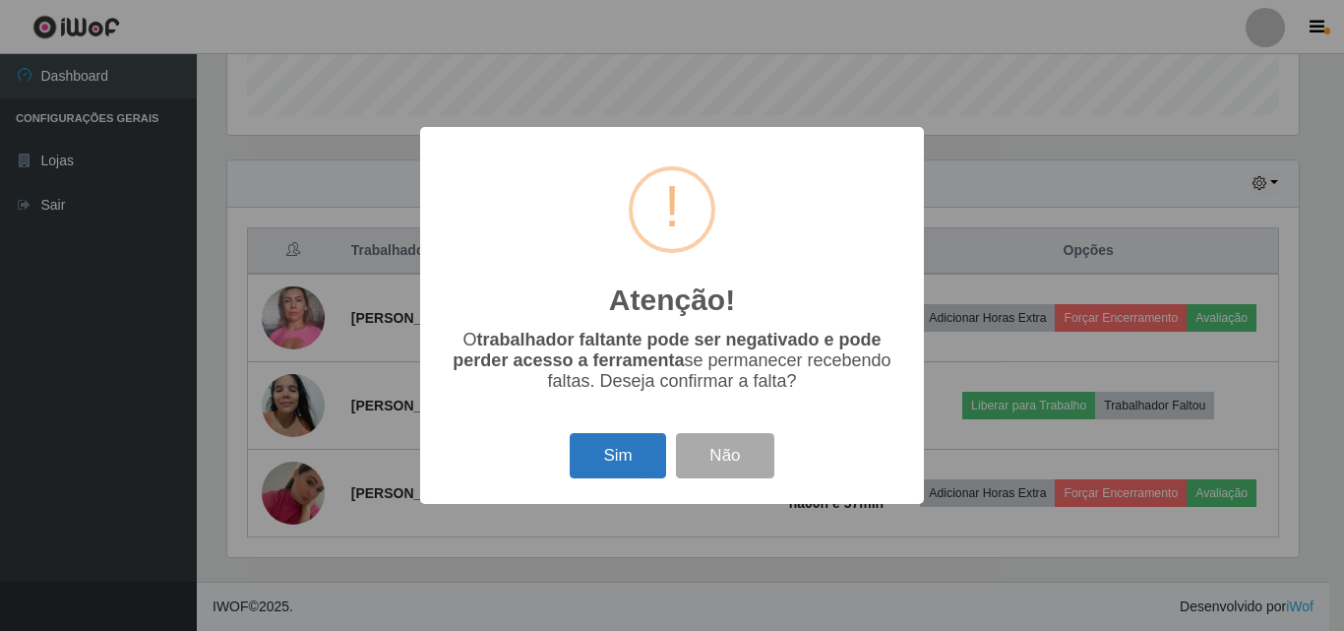
click at [628, 463] on button "Sim" at bounding box center [617, 456] width 95 height 46
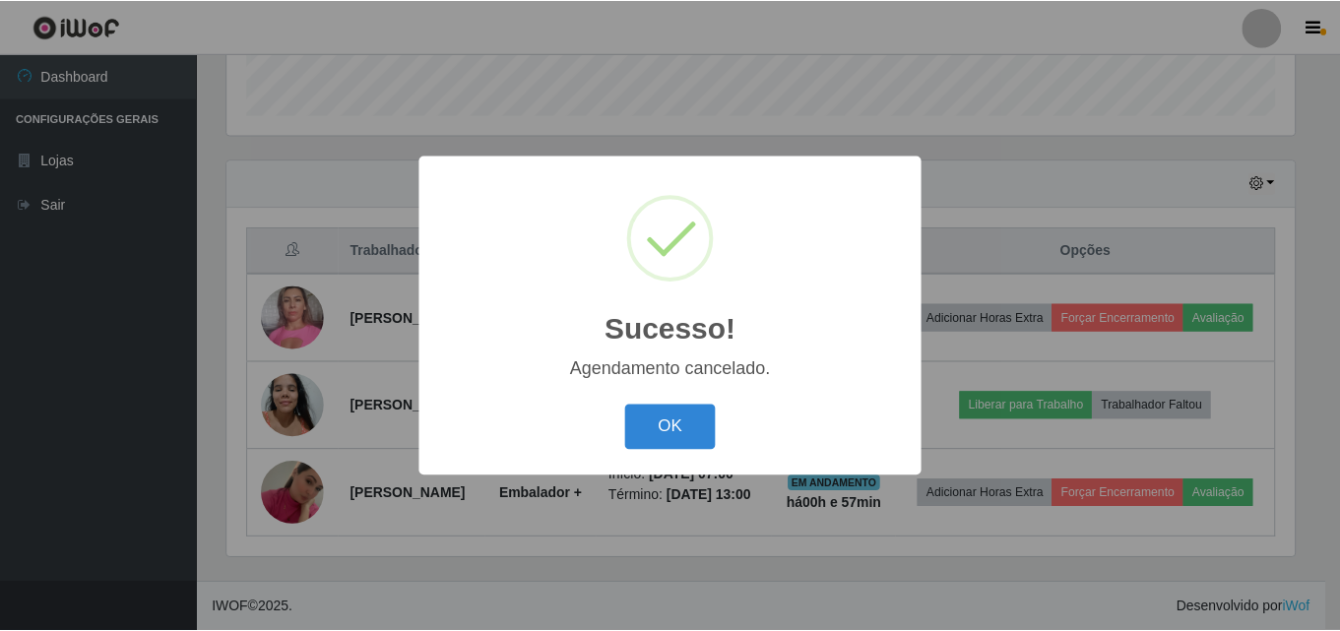
scroll to position [530, 0]
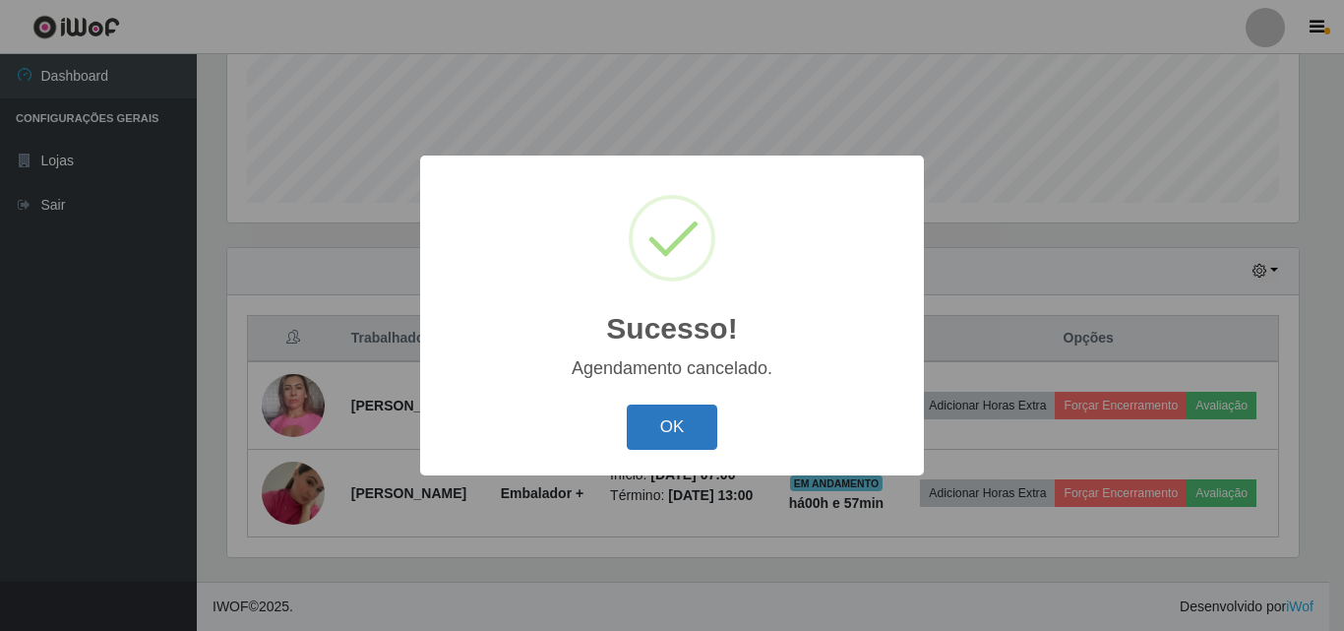
click at [710, 422] on button "OK" at bounding box center [673, 428] width 92 height 46
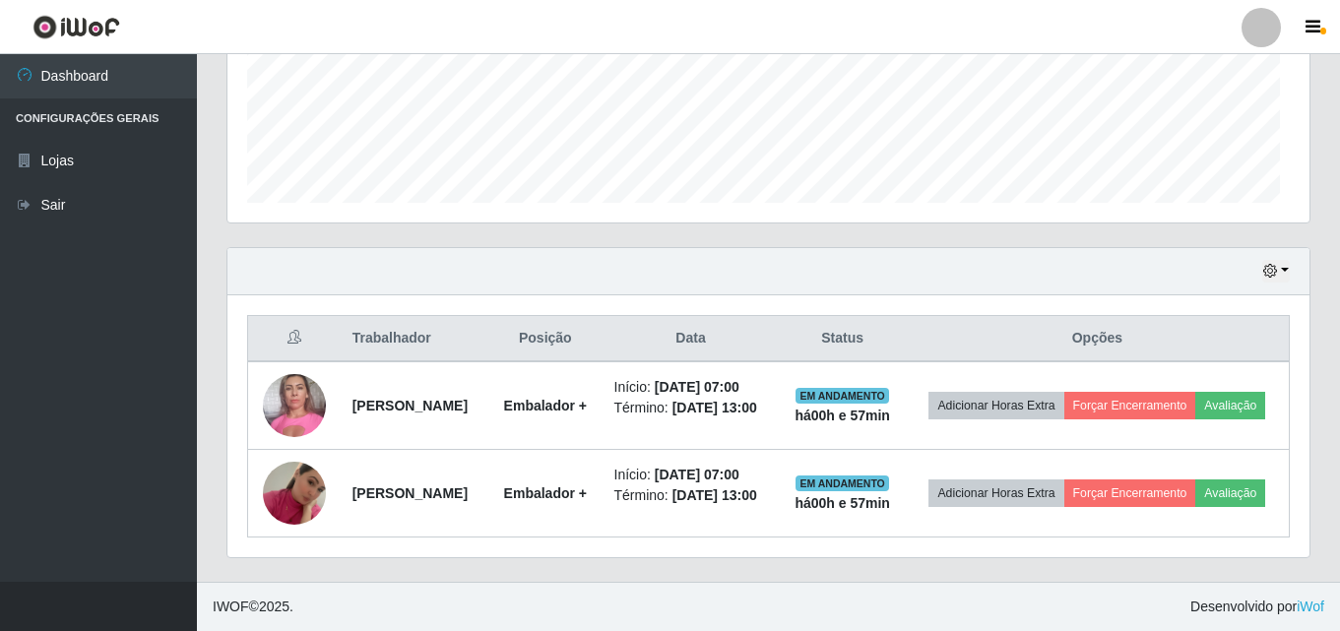
scroll to position [408, 1082]
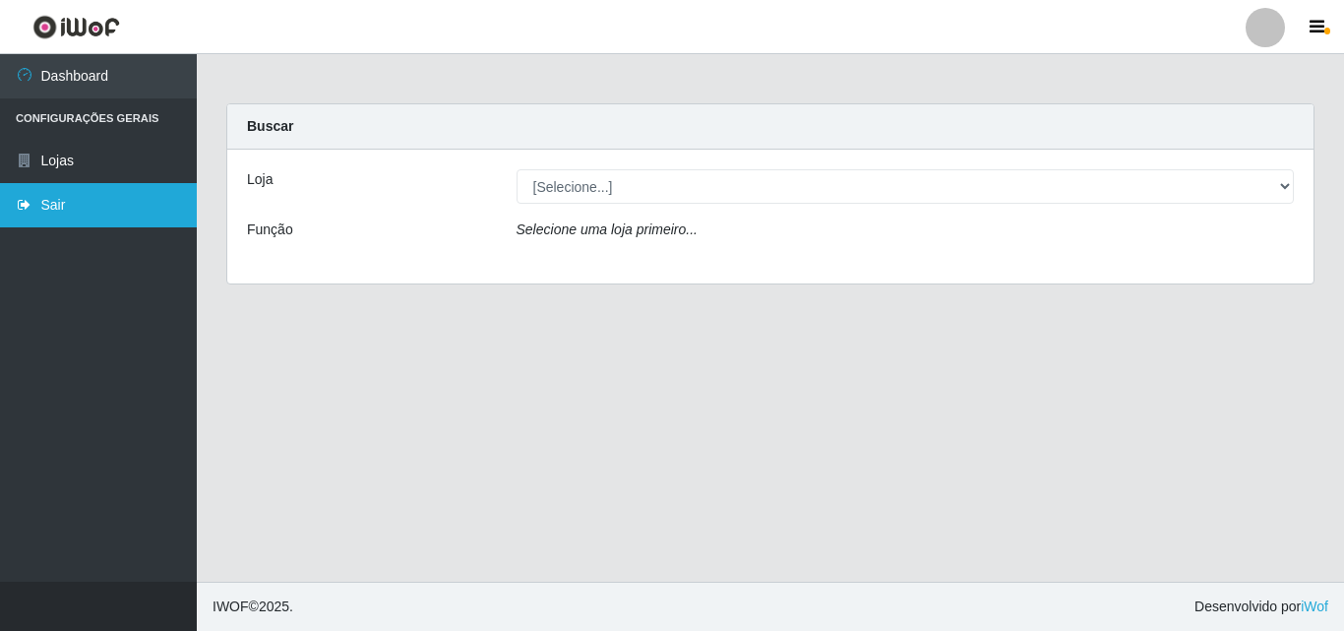
click at [151, 196] on link "Sair" at bounding box center [98, 205] width 197 height 44
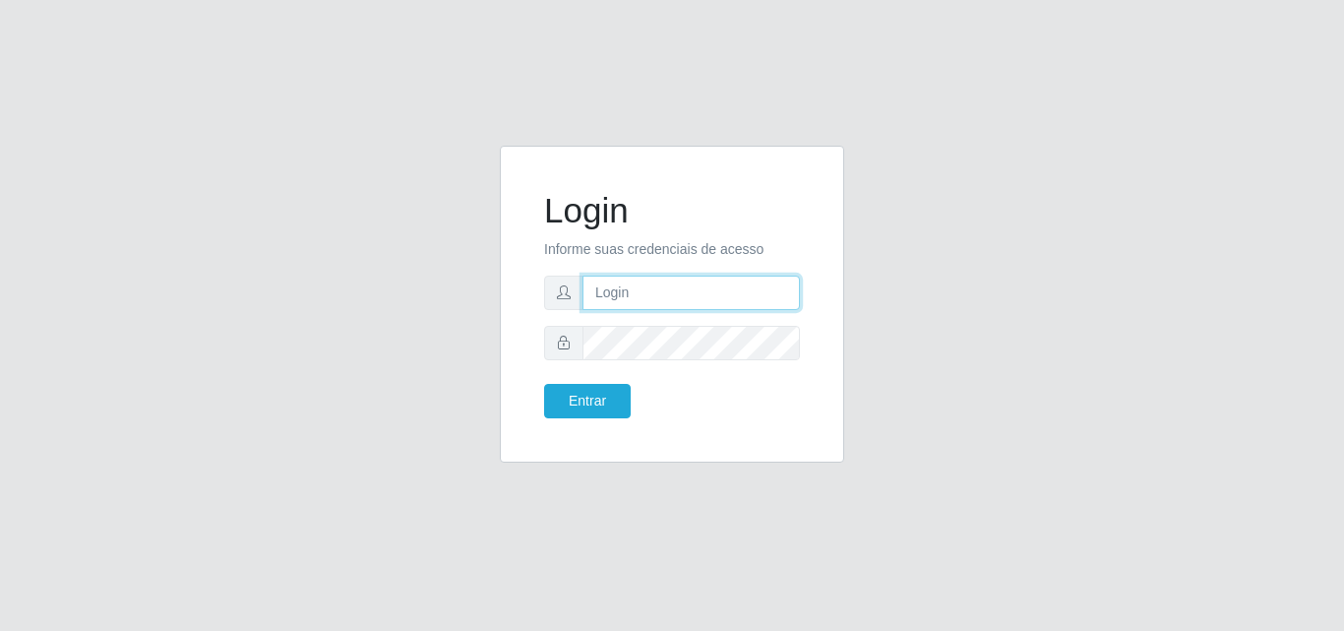
click at [767, 288] on input "text" at bounding box center [692, 293] width 218 height 34
type input "ana@saullus"
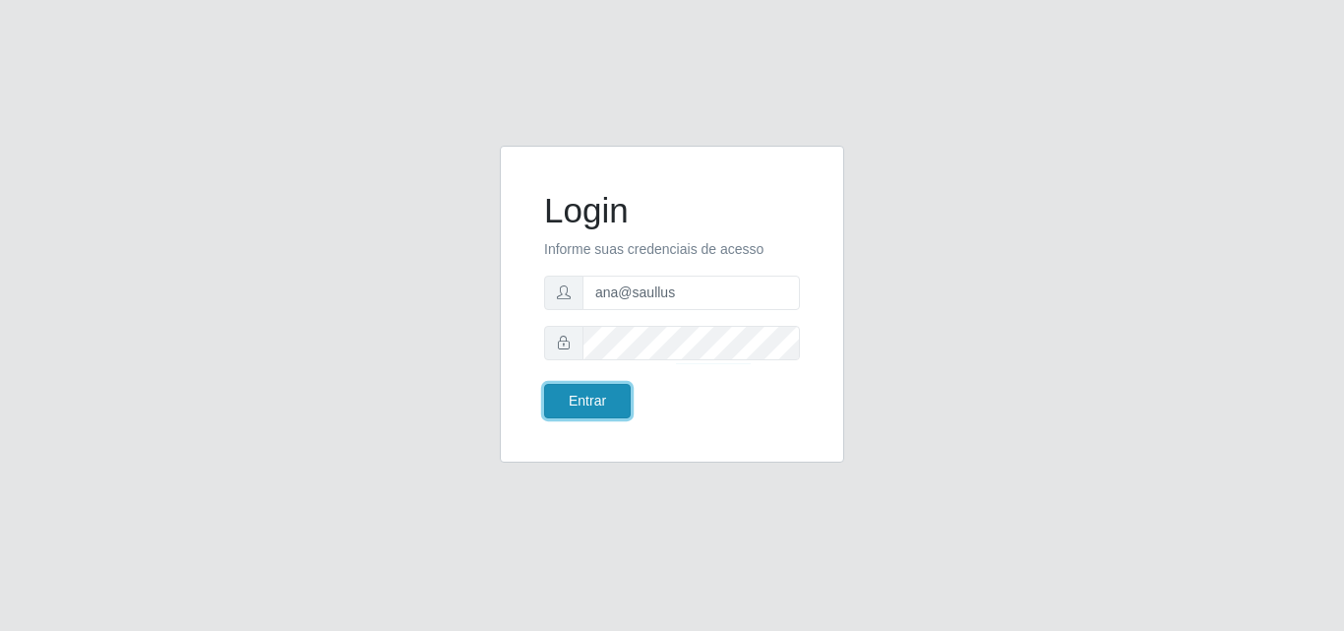
click at [597, 406] on button "Entrar" at bounding box center [587, 401] width 87 height 34
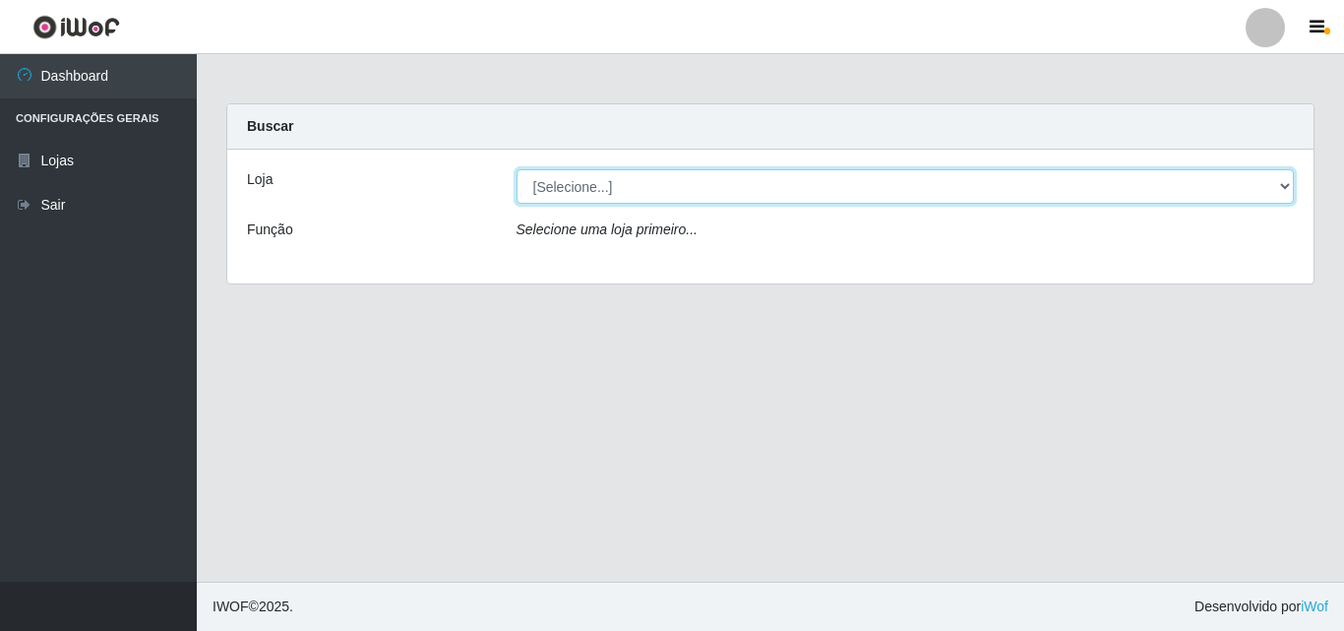
click at [1281, 183] on select "[Selecione...] Saullus Supermercados" at bounding box center [906, 186] width 779 height 34
select select "423"
click at [517, 169] on select "[Selecione...] Saullus Supermercados" at bounding box center [906, 186] width 779 height 34
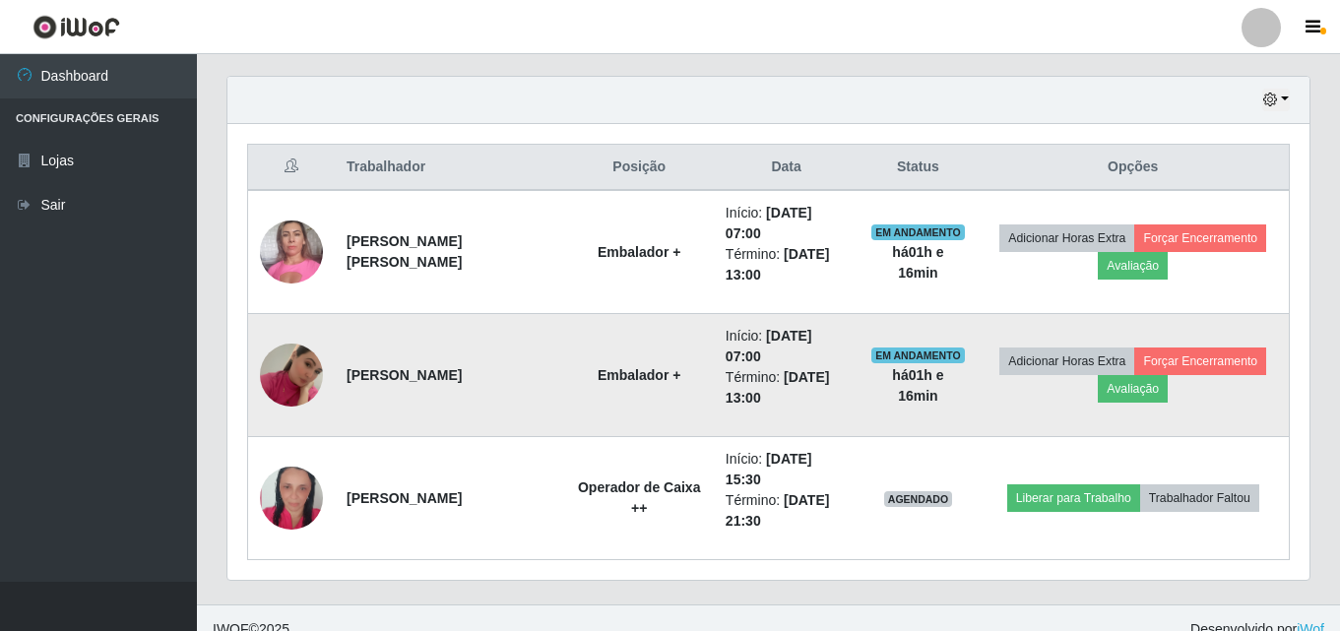
scroll to position [695, 0]
